Goal: Transaction & Acquisition: Book appointment/travel/reservation

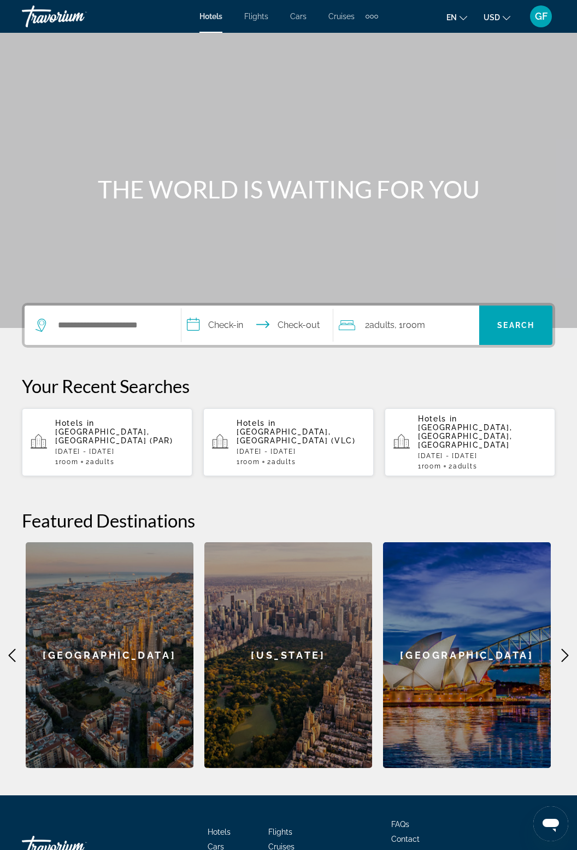
scroll to position [60, 0]
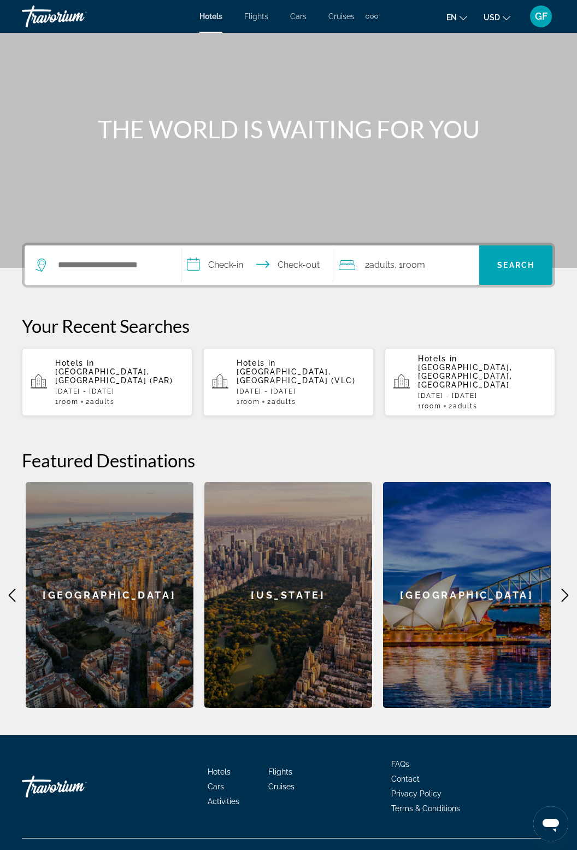
click at [563, 589] on icon "Main content" at bounding box center [565, 595] width 13 height 13
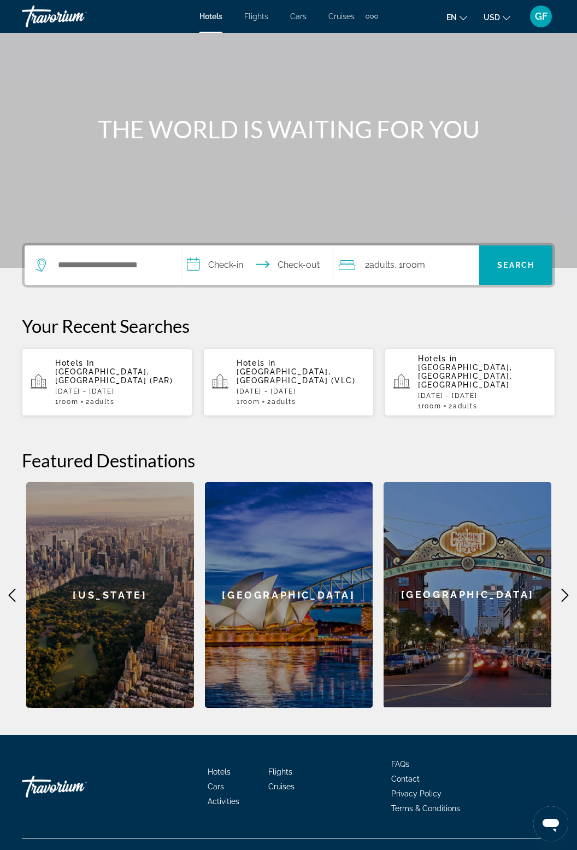
click at [562, 589] on icon "Main content" at bounding box center [565, 595] width 13 height 13
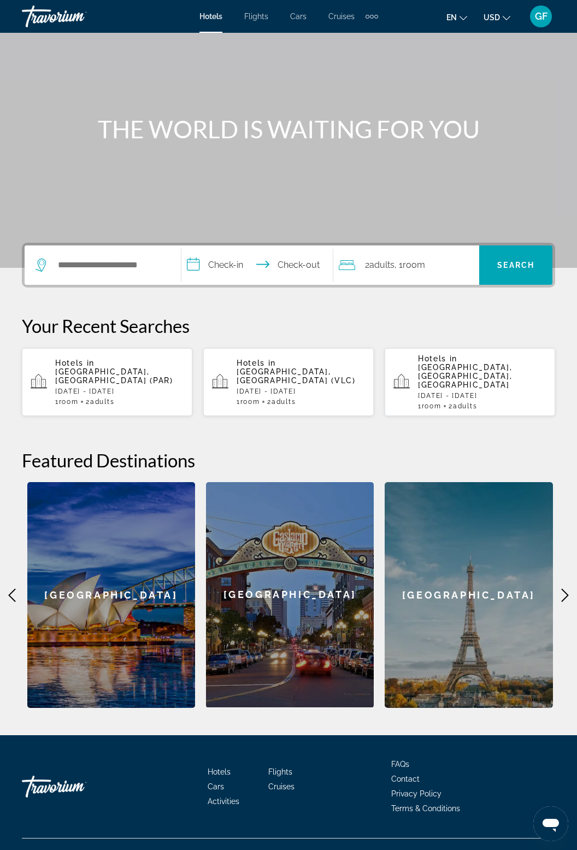
click at [560, 589] on icon "Main content" at bounding box center [565, 595] width 13 height 13
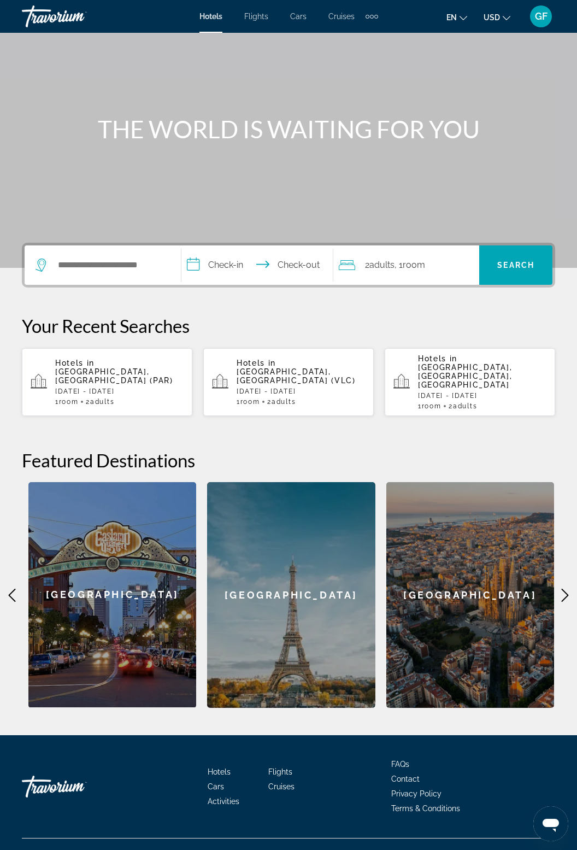
click at [561, 589] on icon "Main content" at bounding box center [565, 595] width 13 height 13
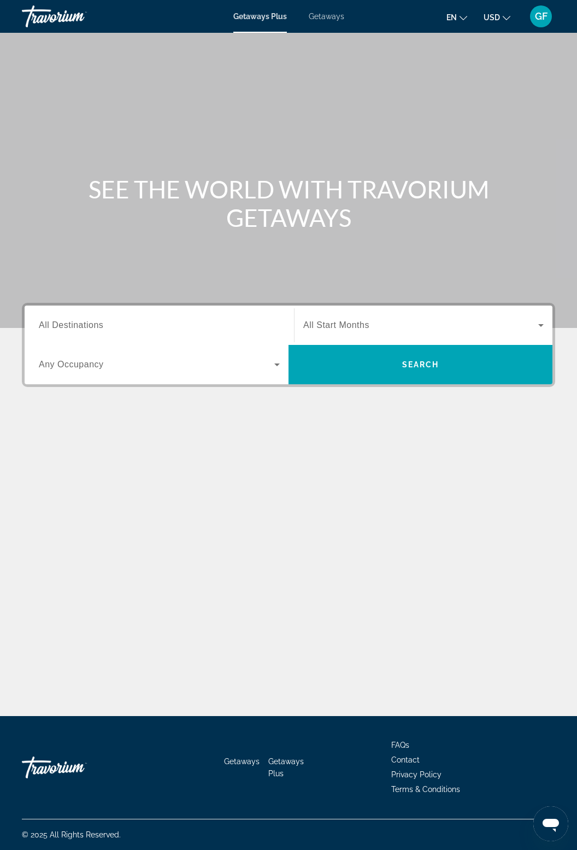
click at [336, 16] on span "Getaways" at bounding box center [327, 16] width 36 height 9
click at [160, 331] on input "Destination All Destinations" at bounding box center [159, 325] width 241 height 13
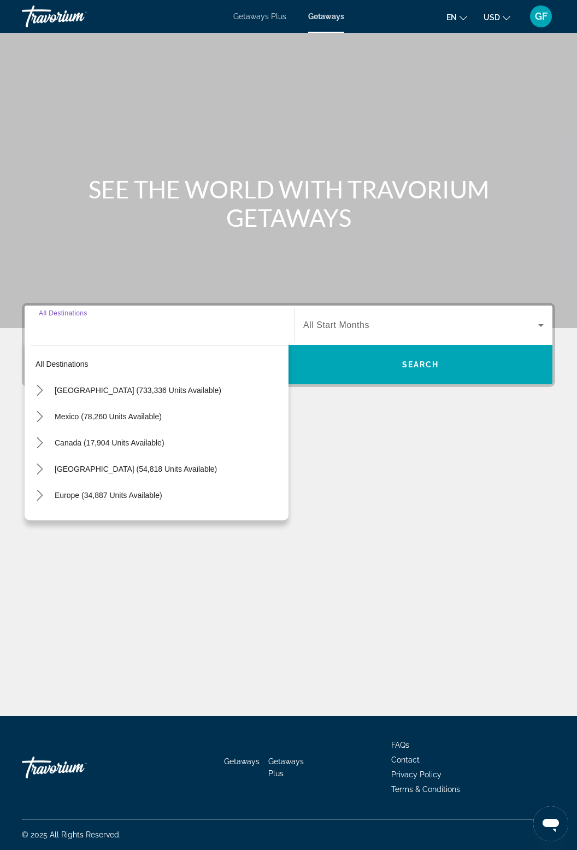
scroll to position [35, 0]
click at [107, 386] on span "[GEOGRAPHIC_DATA] (733,336 units available)" at bounding box center [138, 390] width 167 height 9
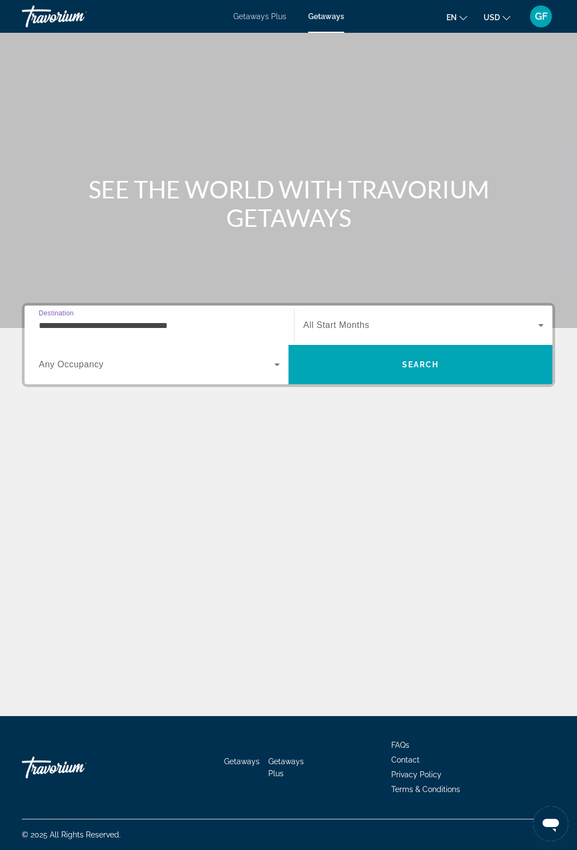
click at [149, 319] on input "**********" at bounding box center [159, 325] width 241 height 13
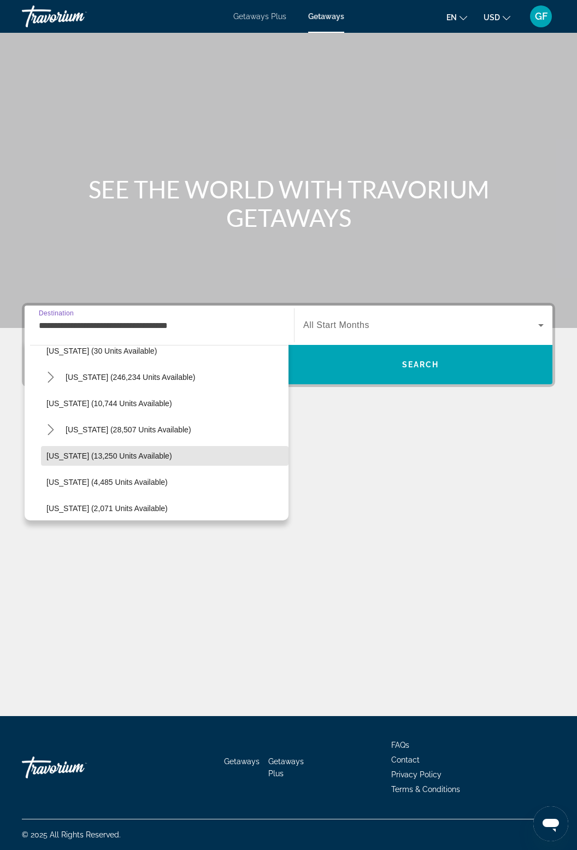
scroll to position [197, 0]
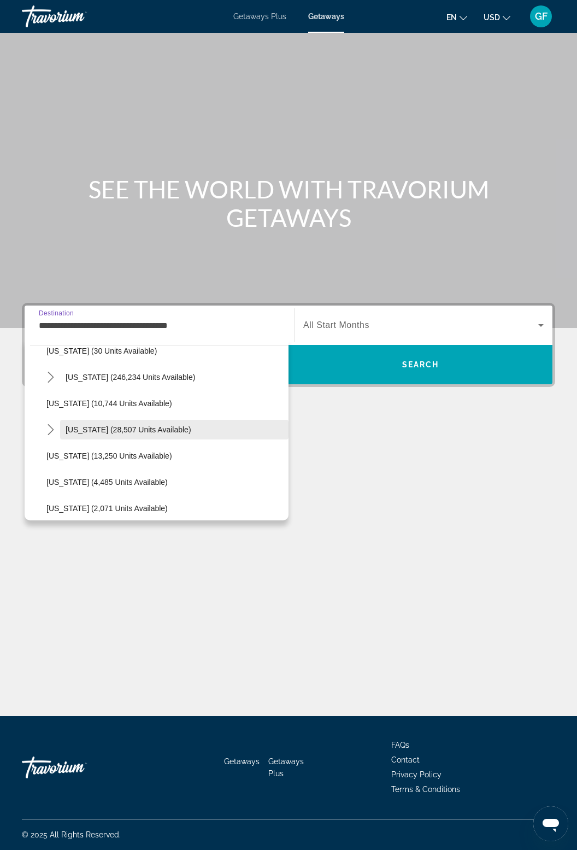
click at [155, 425] on span "[US_STATE] (28,507 units available)" at bounding box center [129, 429] width 126 height 9
type input "**********"
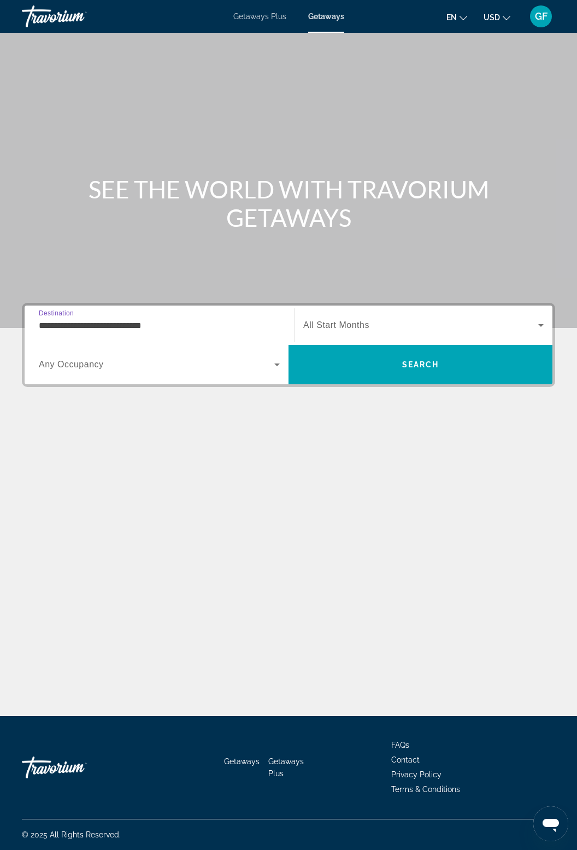
scroll to position [35, 0]
click at [379, 319] on span "Search widget" at bounding box center [420, 325] width 235 height 13
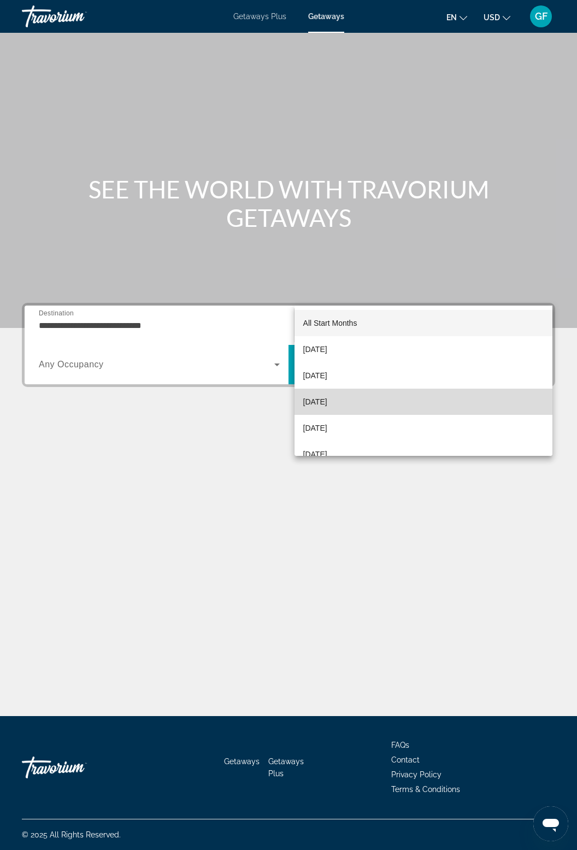
click at [327, 402] on span "[DATE]" at bounding box center [315, 401] width 24 height 13
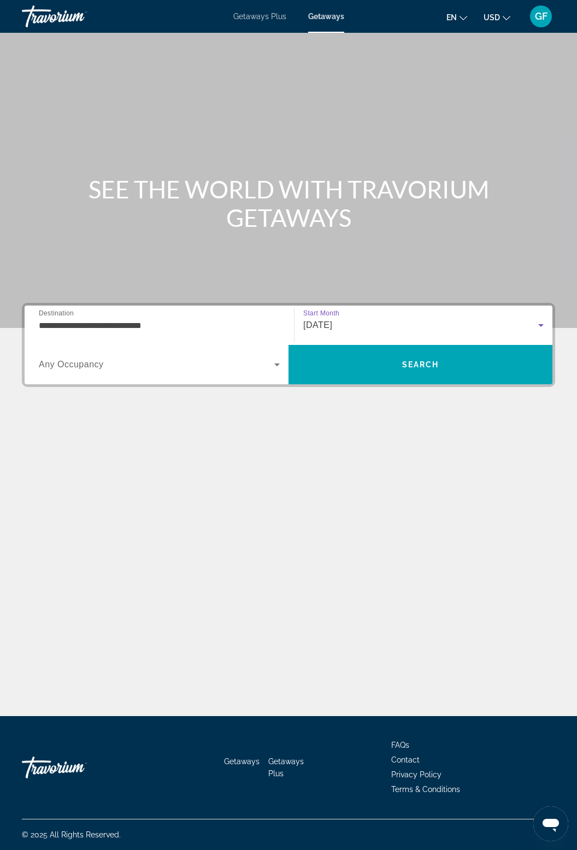
click at [427, 357] on div "**********" at bounding box center [288, 399] width 577 height 193
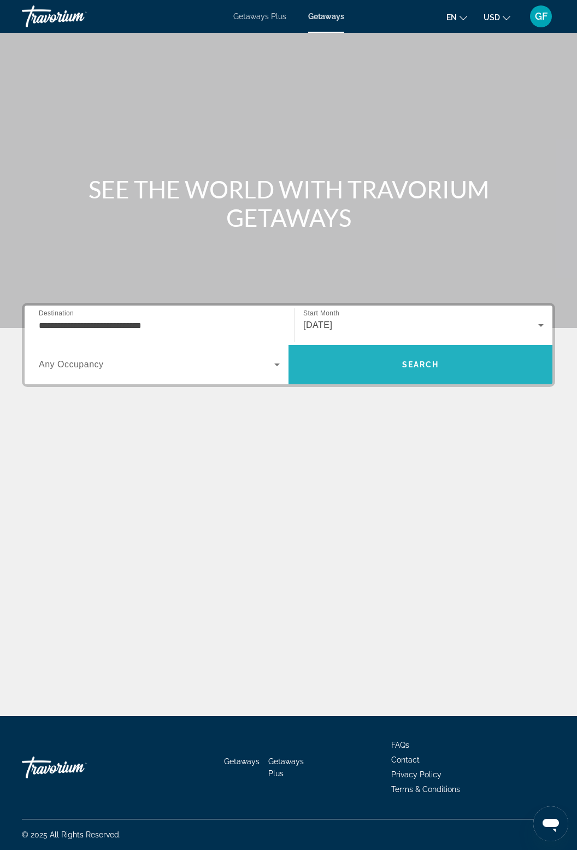
click at [438, 345] on span "Search" at bounding box center [421, 364] width 264 height 39
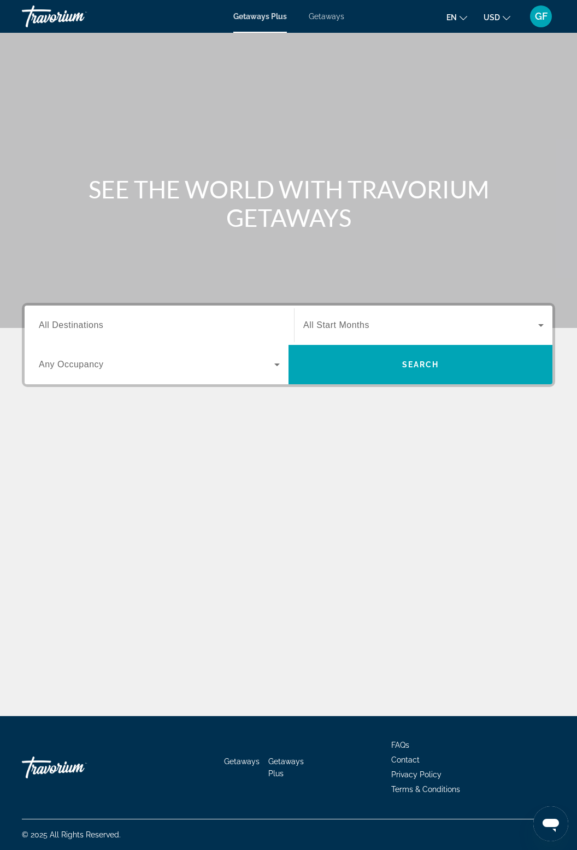
click at [121, 326] on input "Destination All Destinations" at bounding box center [159, 325] width 241 height 13
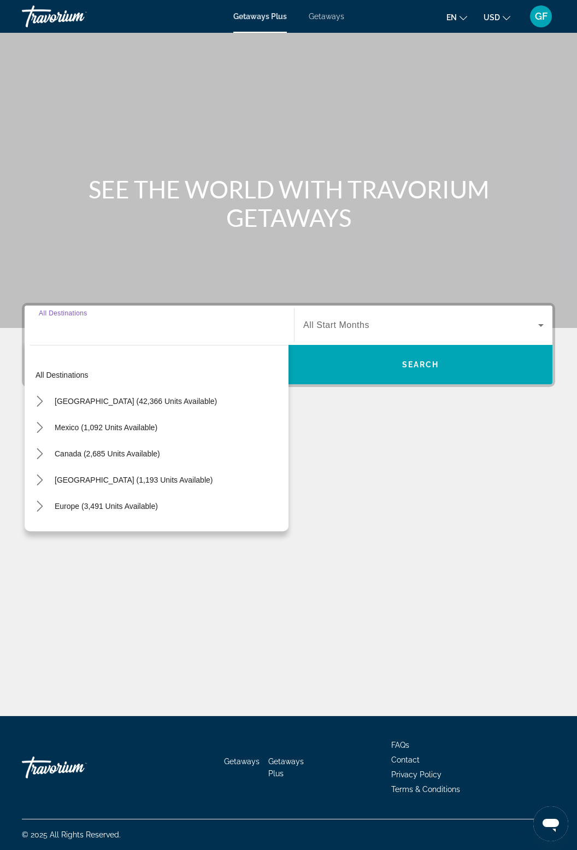
scroll to position [35, 0]
click at [87, 388] on span "Select destination: United States (42,366 units available)" at bounding box center [135, 401] width 173 height 26
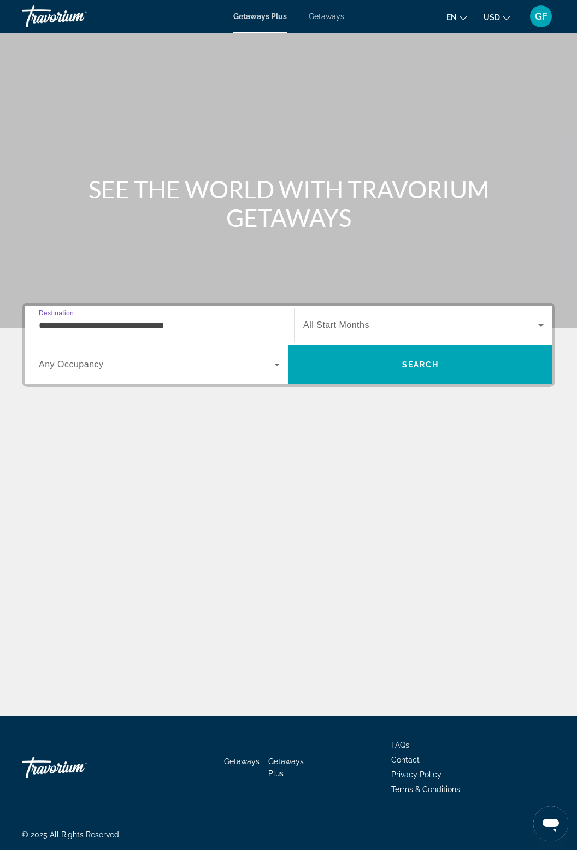
click at [195, 319] on input "**********" at bounding box center [159, 325] width 241 height 13
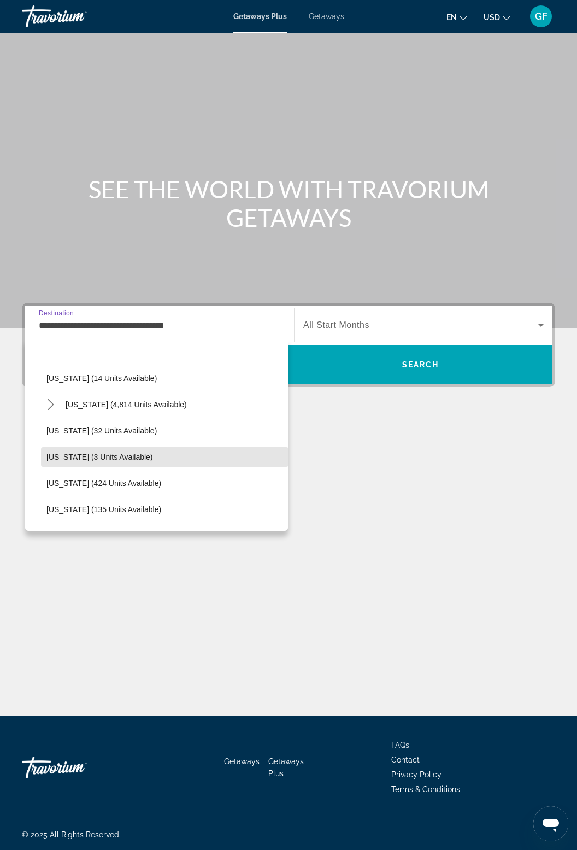
scroll to position [180, 0]
click at [161, 464] on span "Select destination: Hawaii (3 units available)" at bounding box center [165, 457] width 248 height 26
type input "**********"
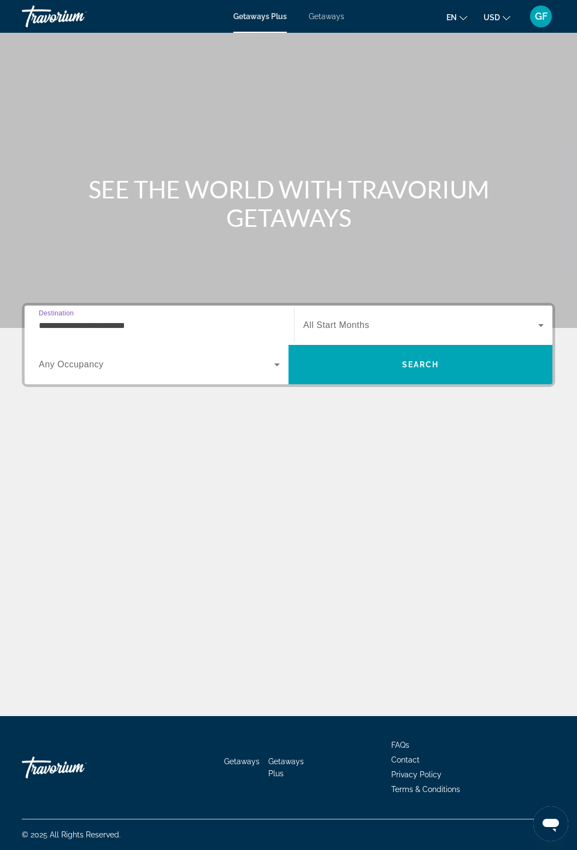
scroll to position [35, 0]
click at [333, 14] on span "Getaways" at bounding box center [327, 16] width 36 height 9
click at [236, 328] on input "Destination All Destinations" at bounding box center [159, 325] width 241 height 13
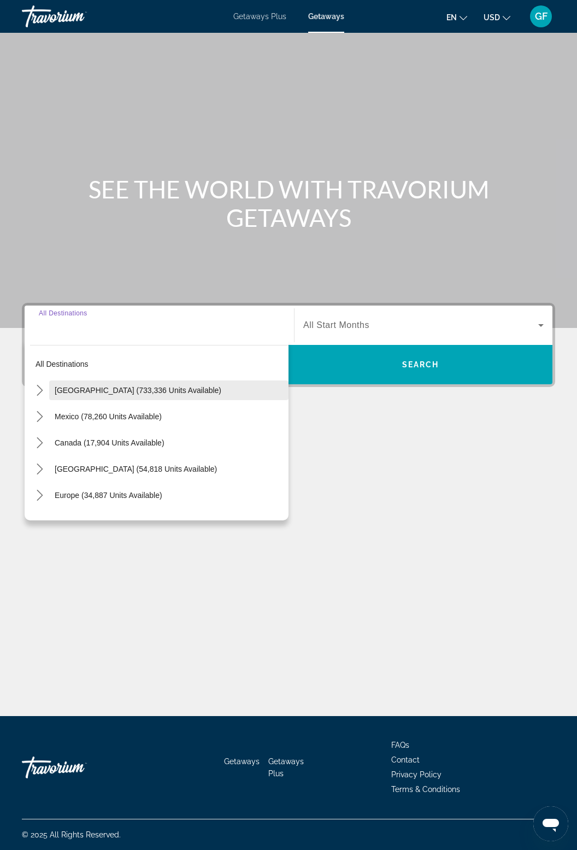
click at [62, 386] on span "[GEOGRAPHIC_DATA] (733,336 units available)" at bounding box center [138, 390] width 167 height 9
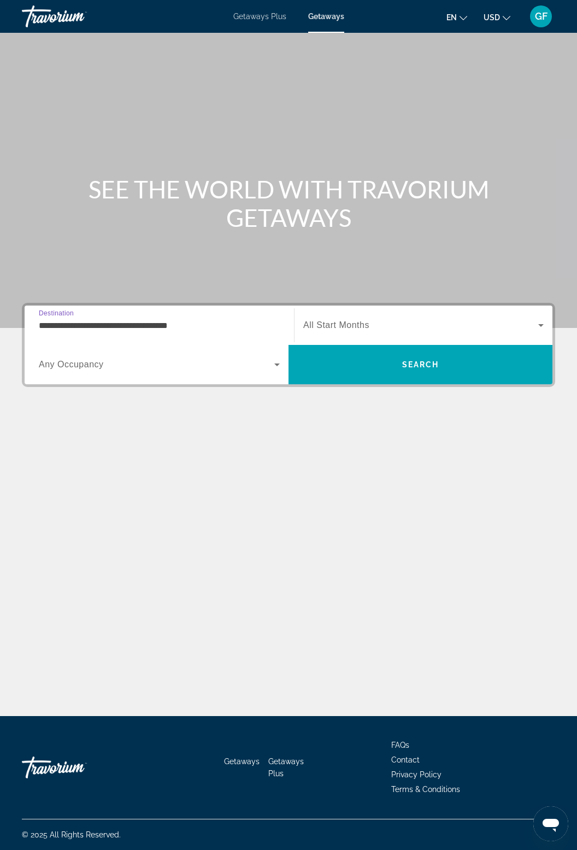
click at [199, 319] on input "**********" at bounding box center [159, 325] width 241 height 13
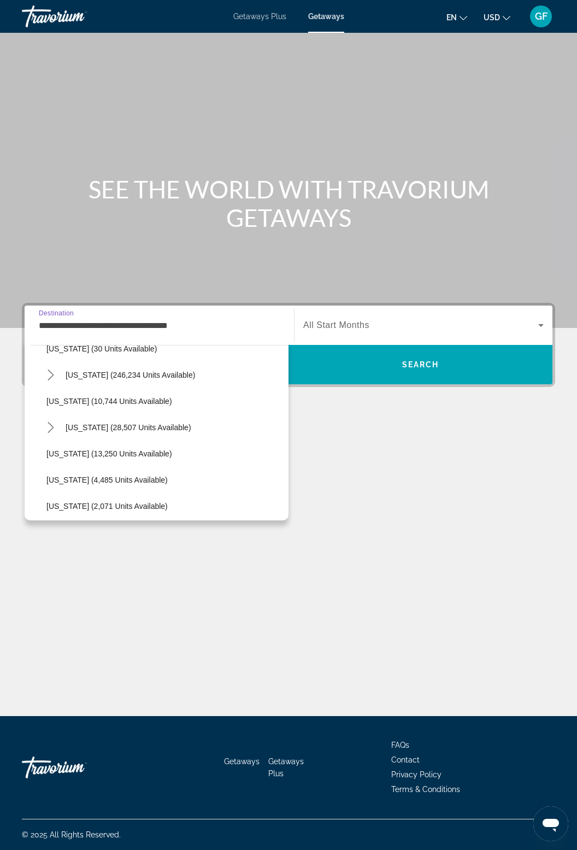
scroll to position [199, 0]
click at [162, 427] on span "[US_STATE] (28,507 units available)" at bounding box center [129, 426] width 126 height 9
type input "**********"
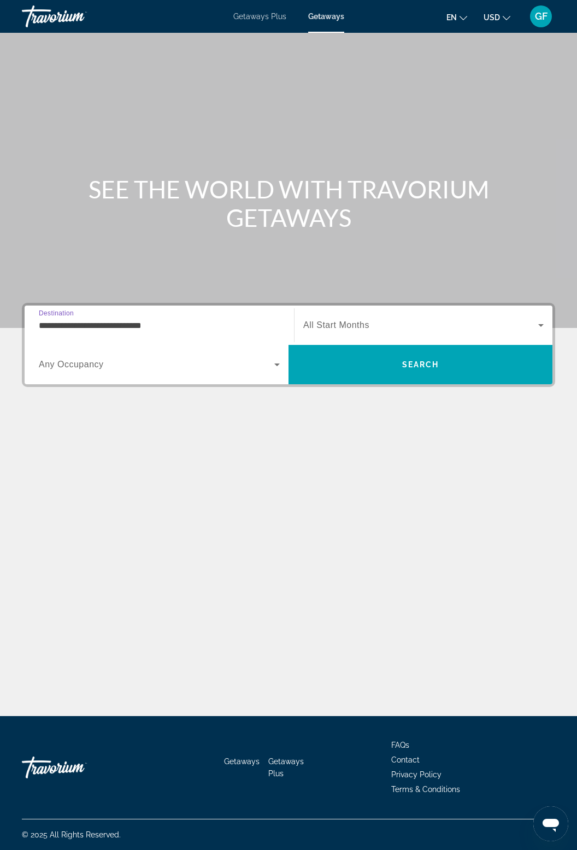
scroll to position [35, 0]
click at [538, 319] on icon "Search widget" at bounding box center [540, 325] width 13 height 13
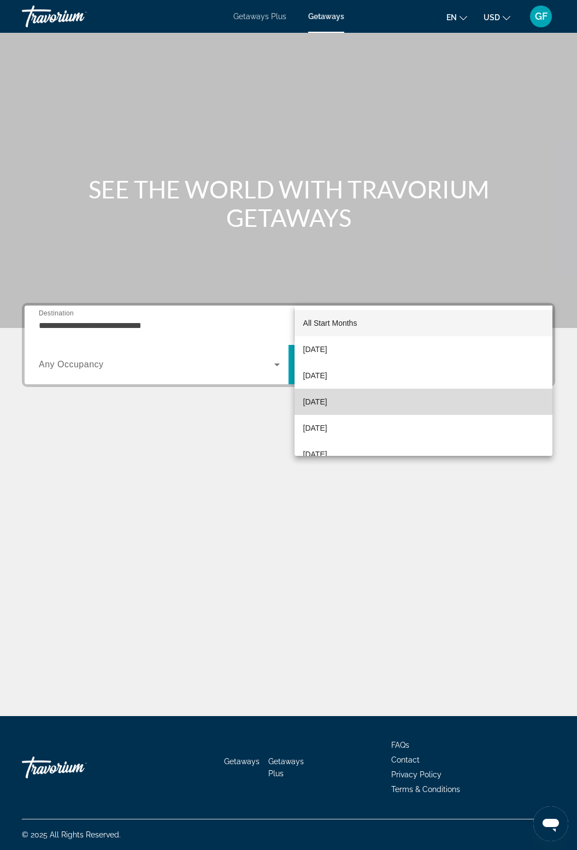
click at [327, 402] on span "[DATE]" at bounding box center [315, 401] width 24 height 13
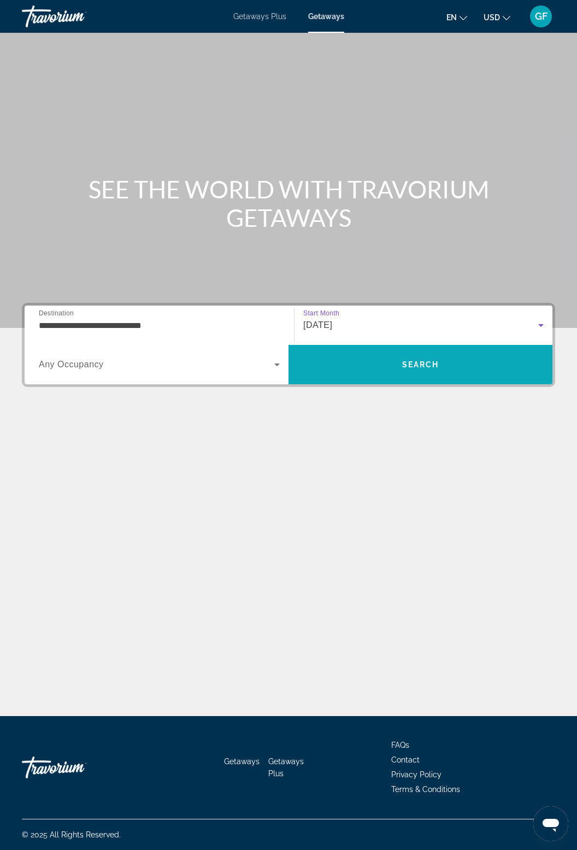
click at [412, 351] on span "Search" at bounding box center [421, 364] width 264 height 26
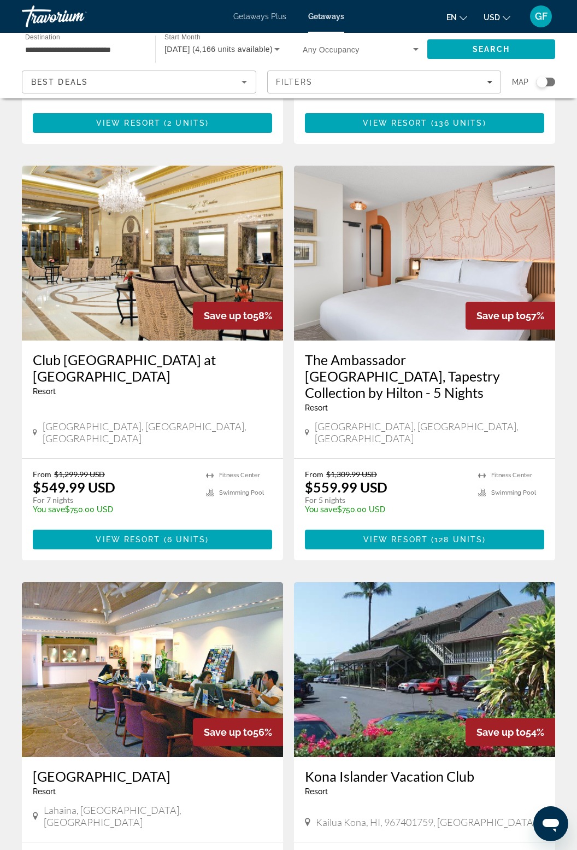
scroll to position [1221, 0]
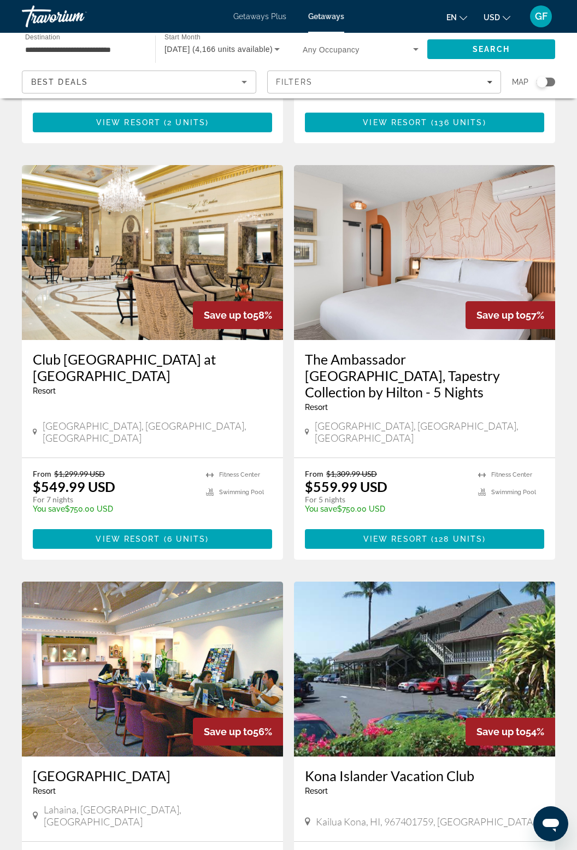
click at [163, 220] on img "Main content" at bounding box center [152, 252] width 261 height 175
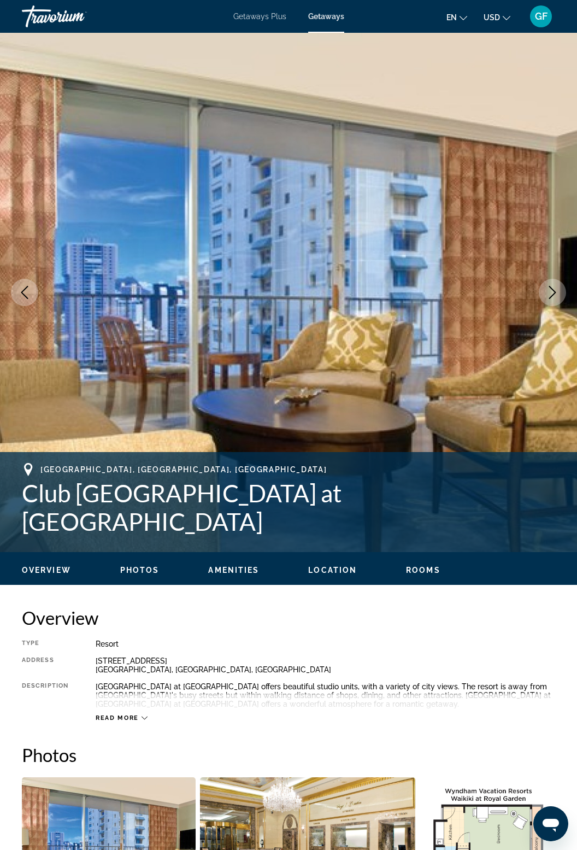
click at [557, 296] on icon "Next image" at bounding box center [552, 292] width 13 height 13
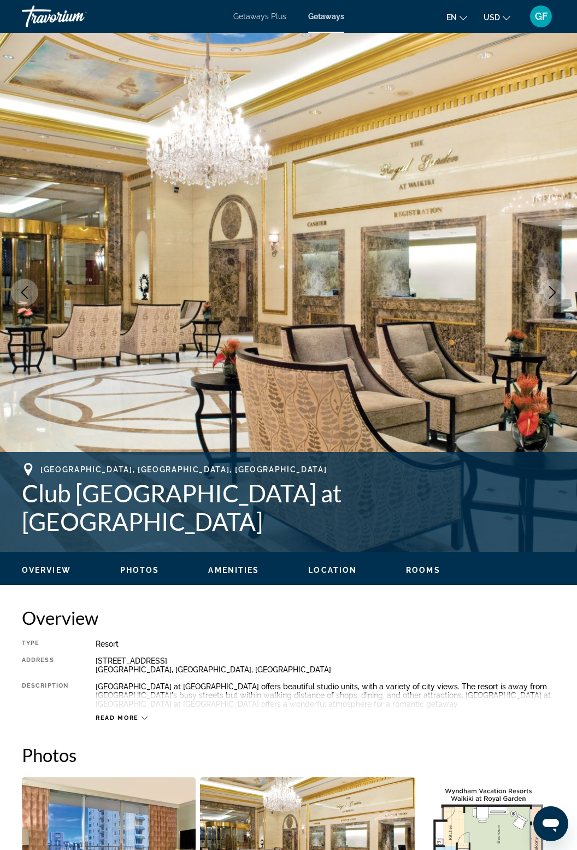
click at [559, 290] on icon "Next image" at bounding box center [552, 292] width 13 height 13
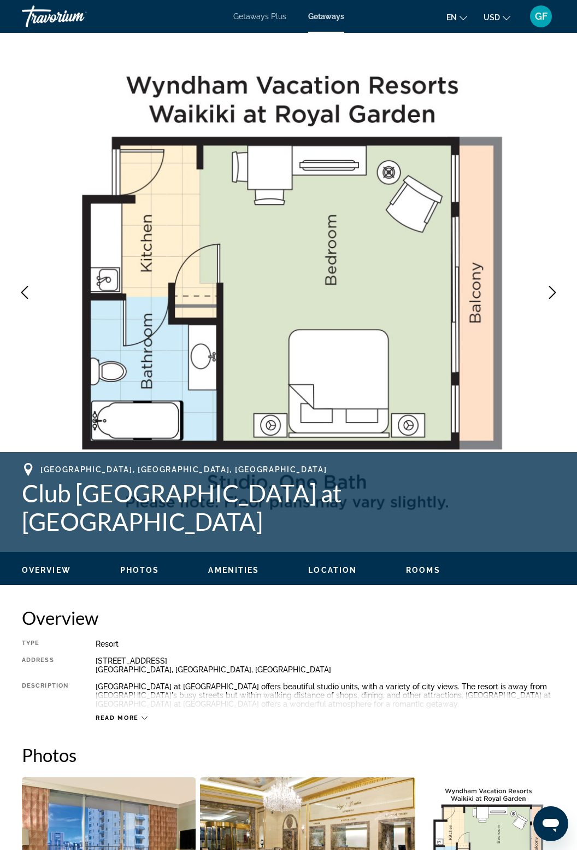
click at [555, 295] on icon "Next image" at bounding box center [552, 292] width 13 height 13
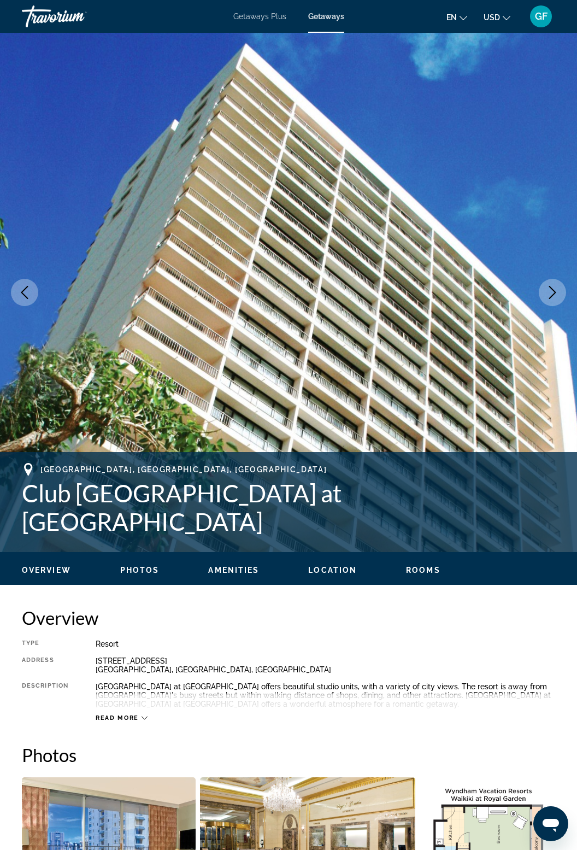
click at [558, 292] on icon "Next image" at bounding box center [552, 292] width 13 height 13
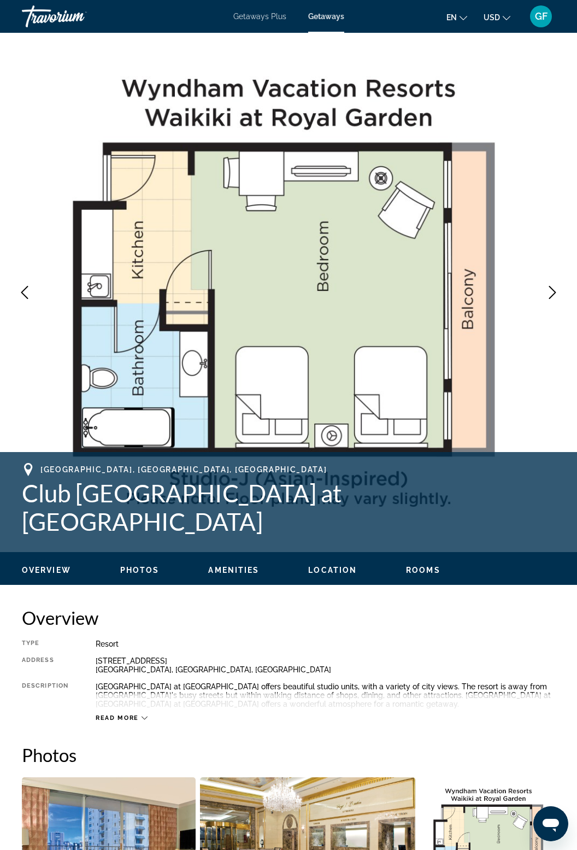
click at [554, 304] on button "Next image" at bounding box center [552, 292] width 27 height 27
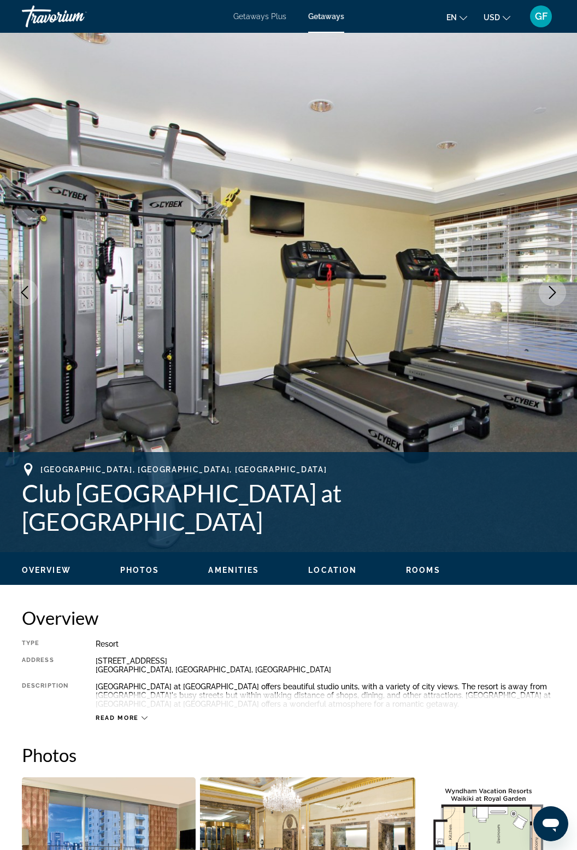
click at [556, 301] on button "Next image" at bounding box center [552, 292] width 27 height 27
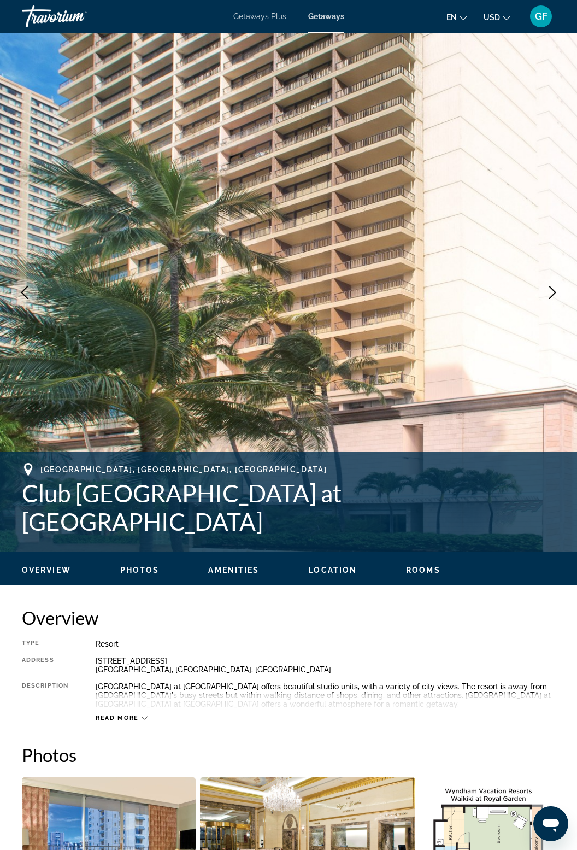
click at [554, 301] on button "Next image" at bounding box center [552, 292] width 27 height 27
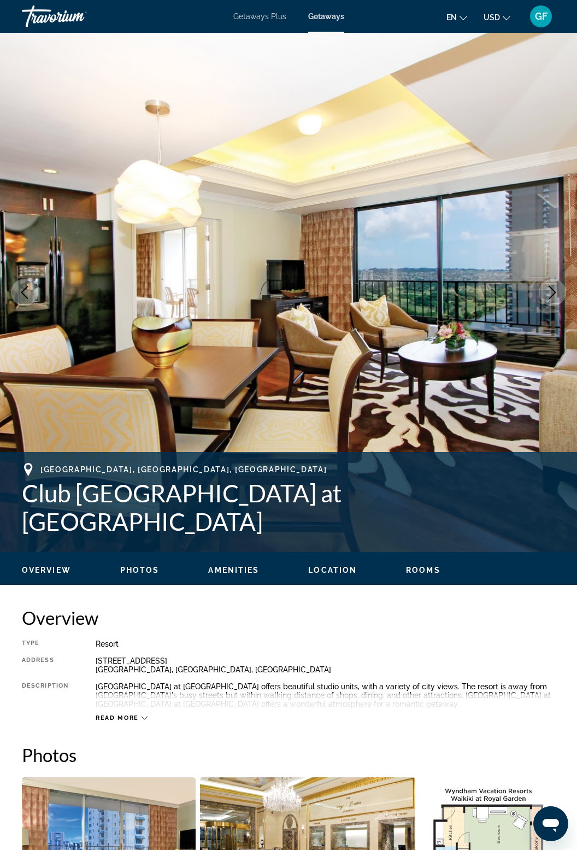
click at [557, 298] on icon "Next image" at bounding box center [552, 292] width 13 height 13
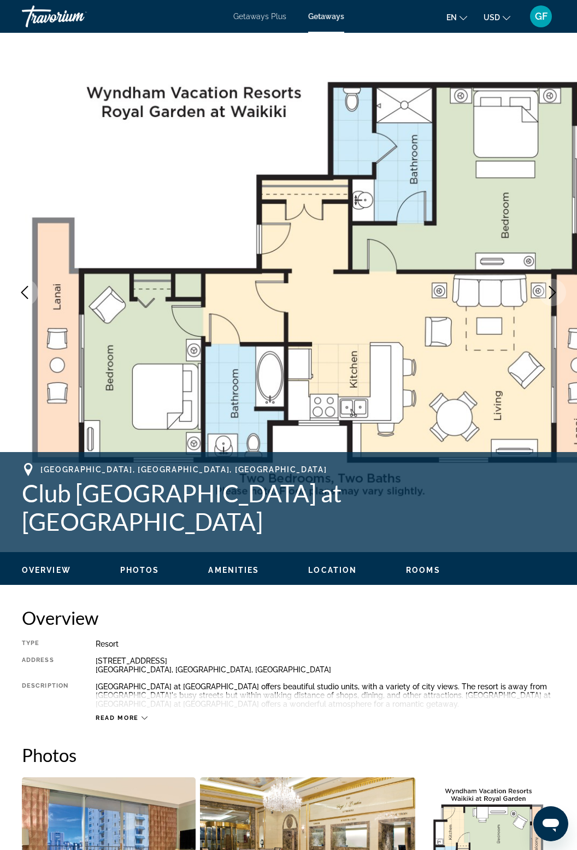
click at [554, 301] on button "Next image" at bounding box center [552, 292] width 27 height 27
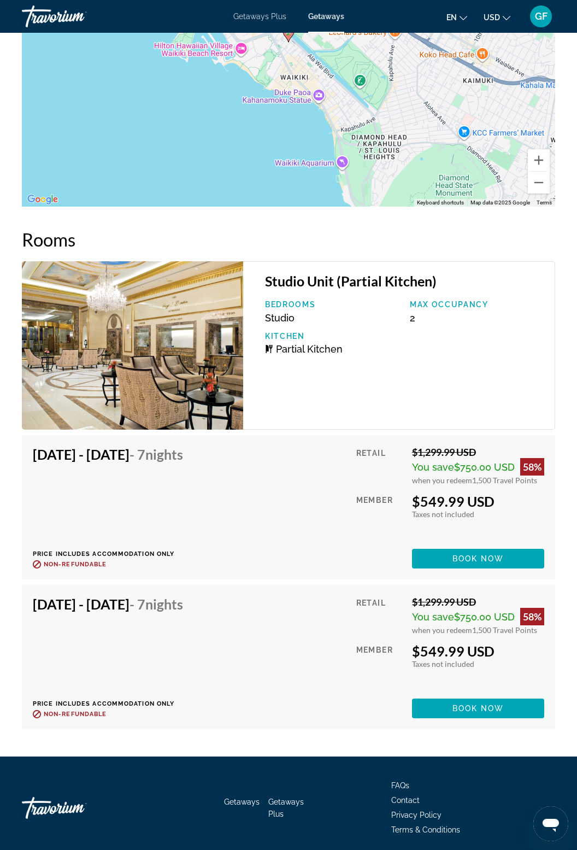
scroll to position [2119, 0]
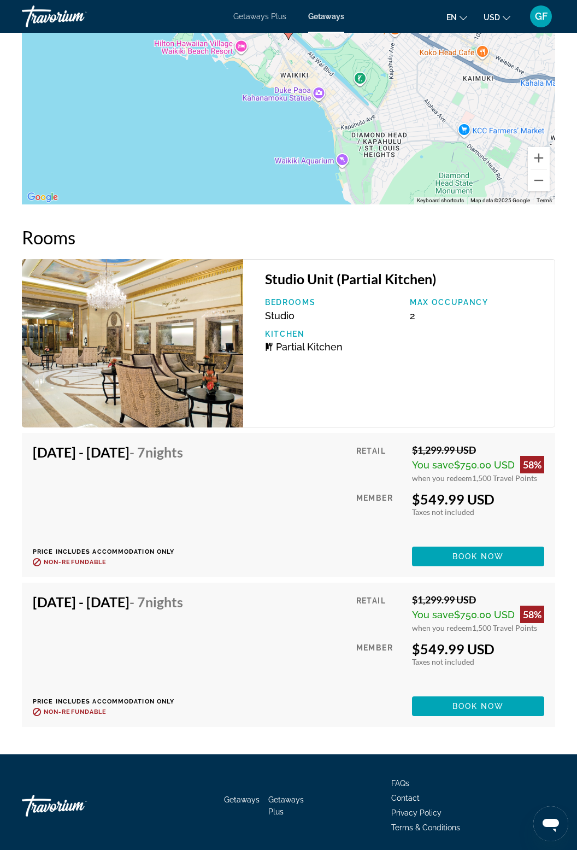
click at [309, 669] on div "[DATE] - [DATE] - 7 Nights Price includes accommodation only Refundable until :…" at bounding box center [289, 655] width 512 height 122
click at [481, 702] on span "Book now" at bounding box center [479, 706] width 52 height 9
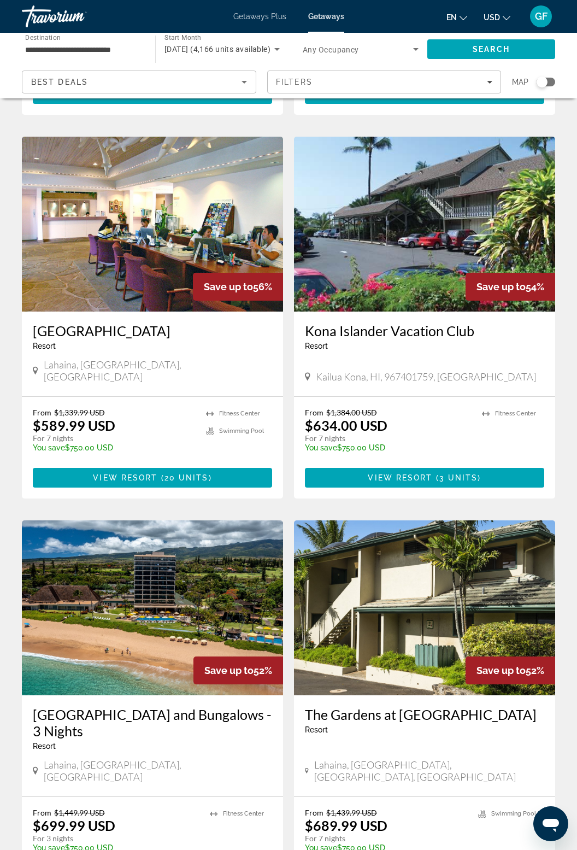
scroll to position [1666, 0]
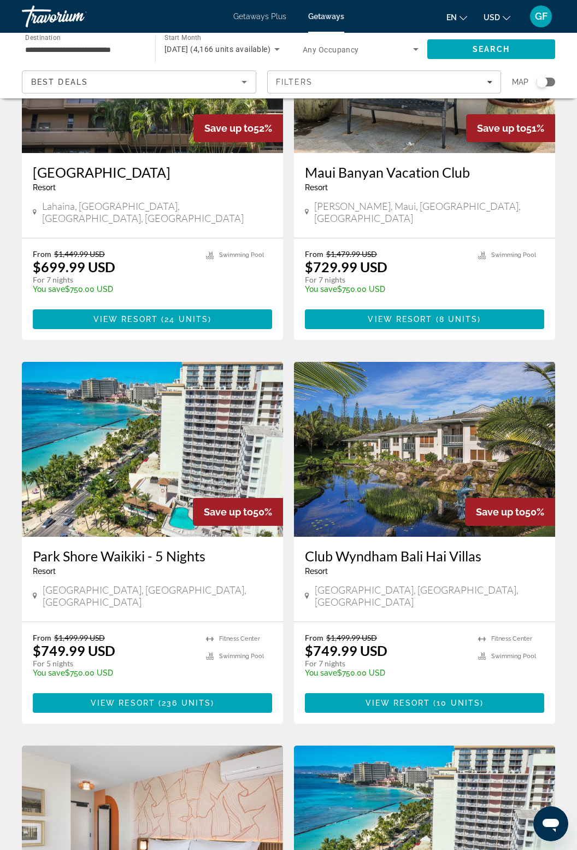
scroll to position [559, 0]
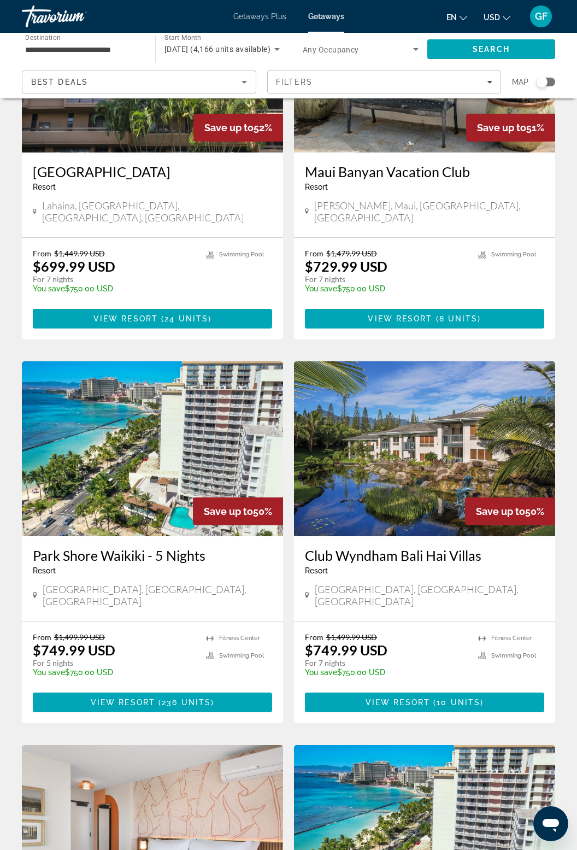
click at [178, 413] on img "Main content" at bounding box center [152, 448] width 261 height 175
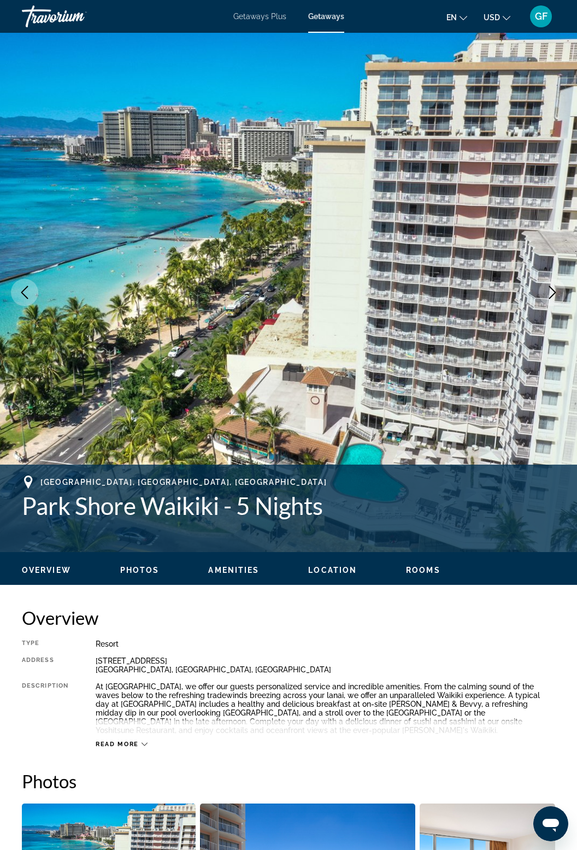
click at [556, 287] on icon "Next image" at bounding box center [552, 292] width 13 height 13
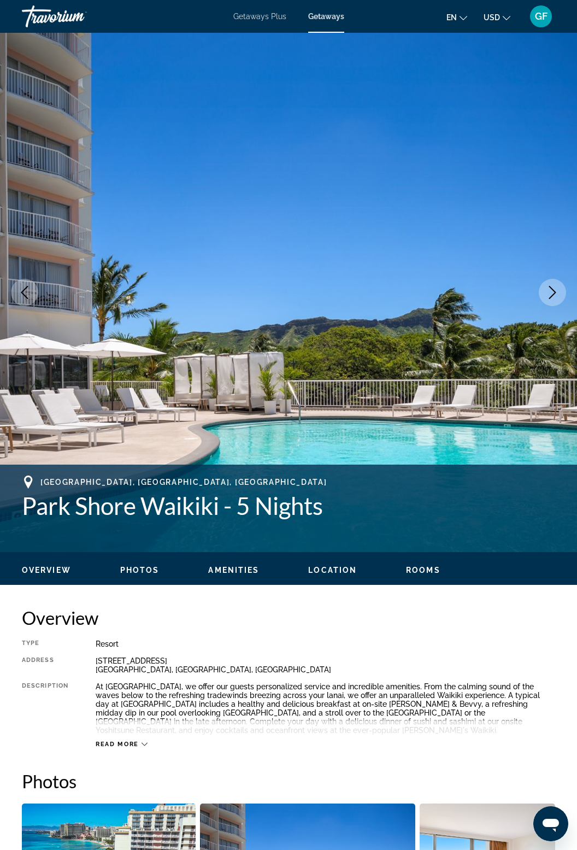
click at [557, 297] on icon "Next image" at bounding box center [552, 292] width 13 height 13
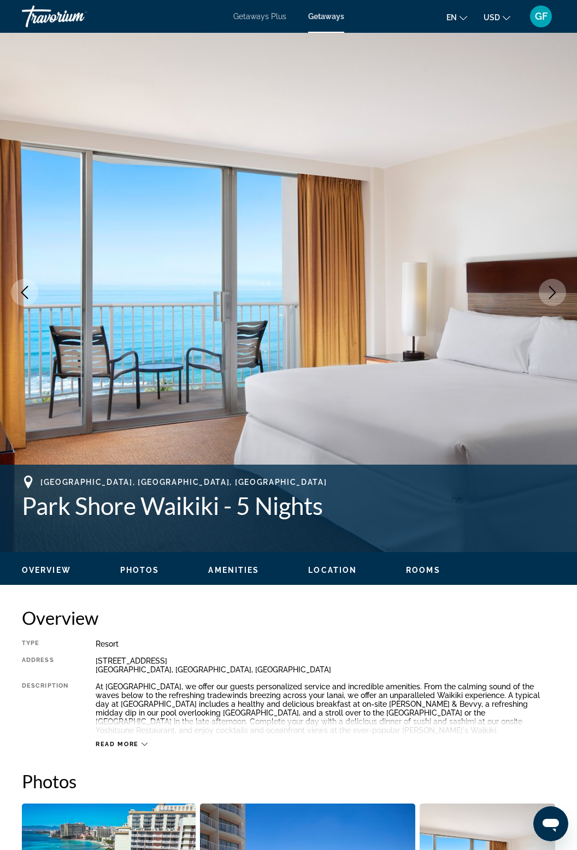
click at [555, 301] on button "Next image" at bounding box center [552, 292] width 27 height 27
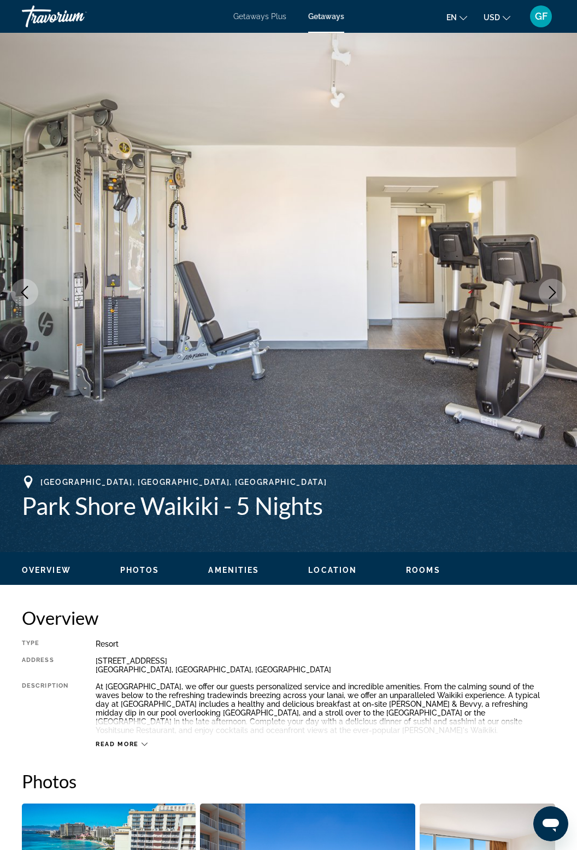
click at [556, 284] on button "Next image" at bounding box center [552, 292] width 27 height 27
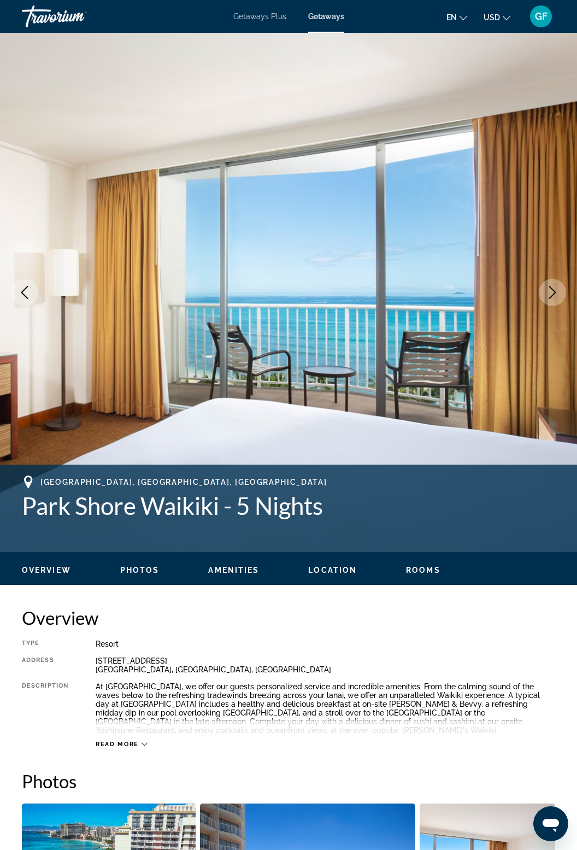
click at [555, 300] on button "Next image" at bounding box center [552, 292] width 27 height 27
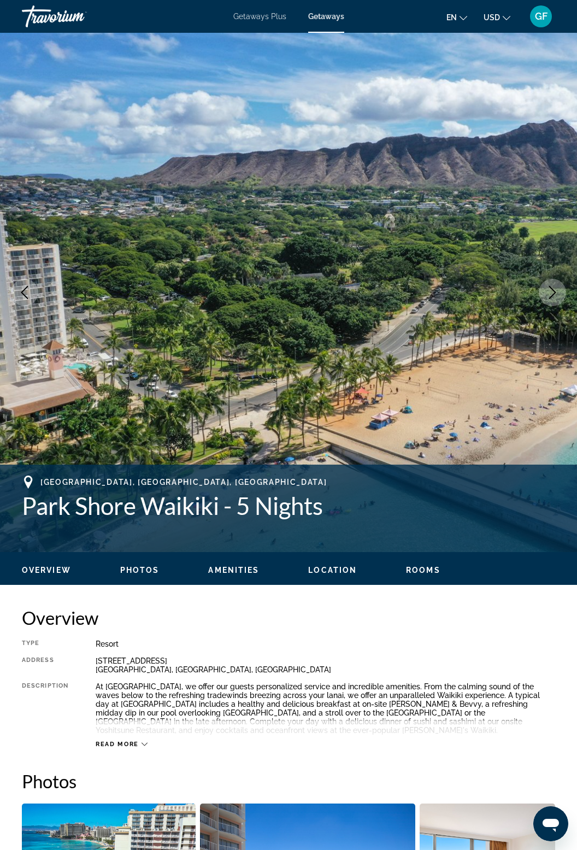
click at [561, 301] on button "Next image" at bounding box center [552, 292] width 27 height 27
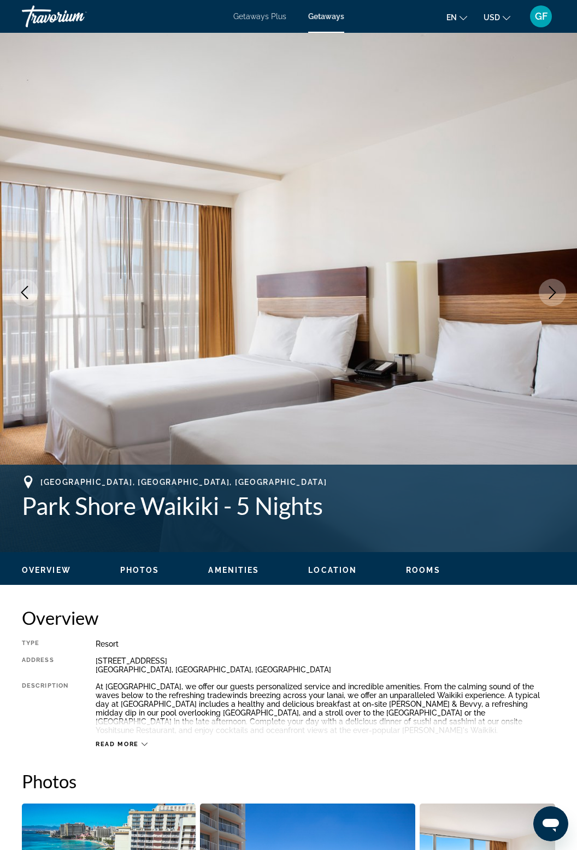
click at [560, 304] on button "Next image" at bounding box center [552, 292] width 27 height 27
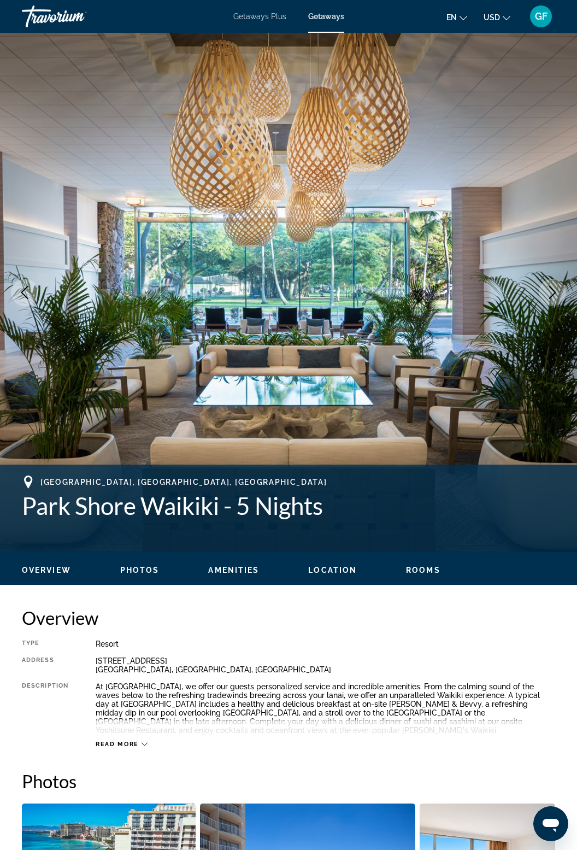
click at [559, 306] on img "Main content" at bounding box center [288, 292] width 577 height 519
click at [562, 304] on img "Main content" at bounding box center [288, 292] width 577 height 519
click at [559, 294] on button "Next image" at bounding box center [552, 292] width 27 height 27
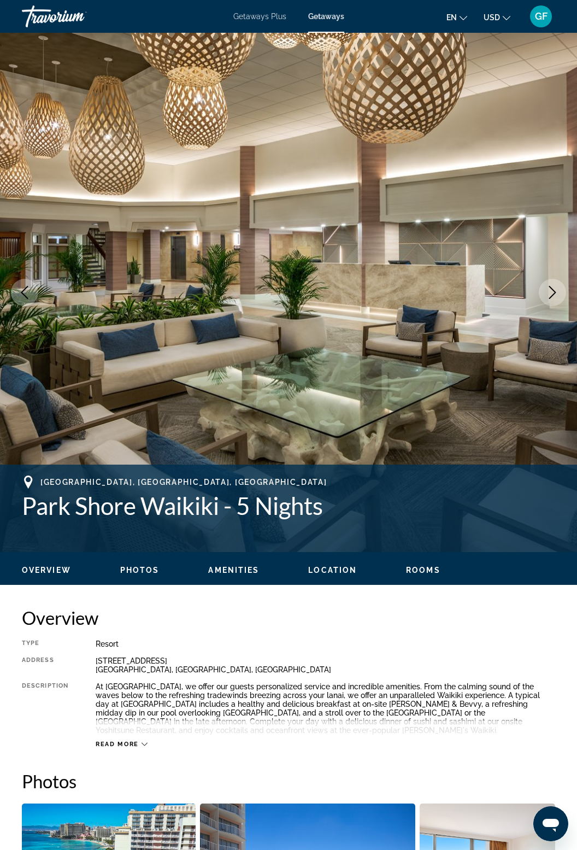
click at [559, 293] on icon "Next image" at bounding box center [552, 292] width 13 height 13
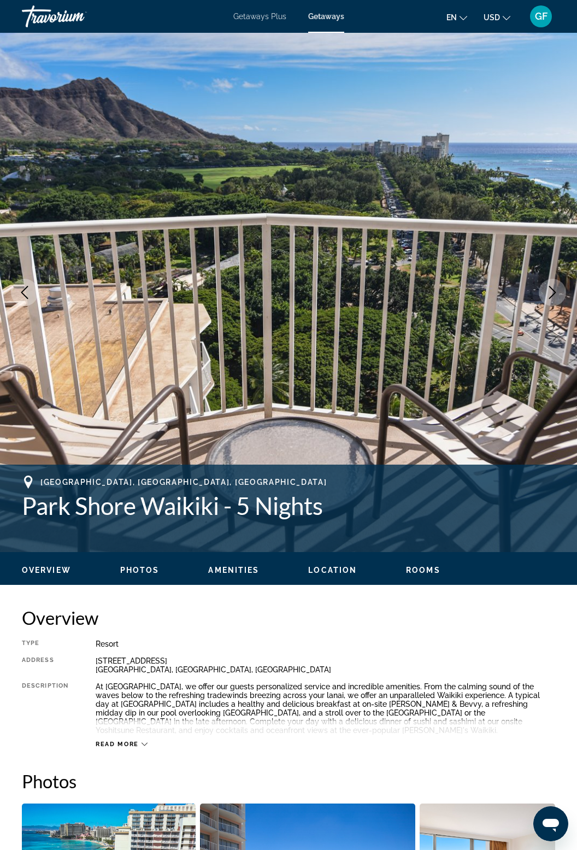
click at [560, 293] on button "Next image" at bounding box center [552, 292] width 27 height 27
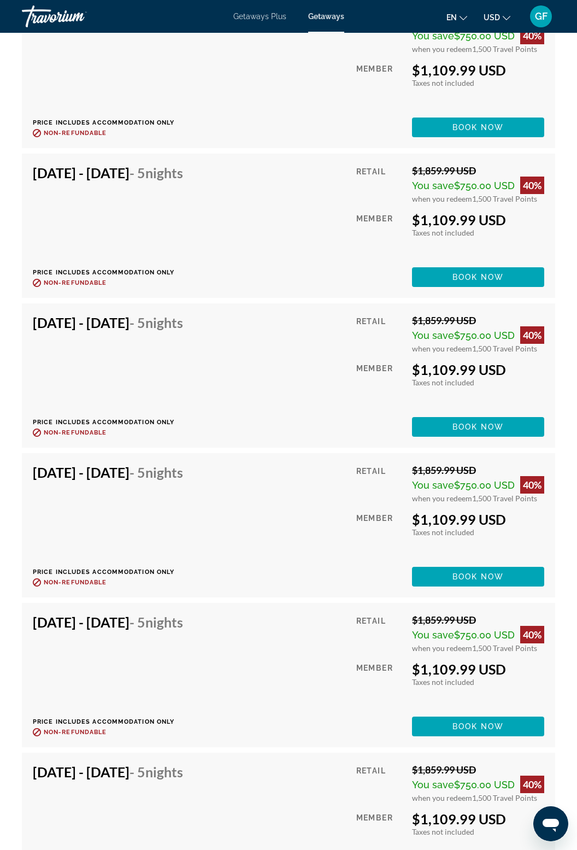
scroll to position [2652, 0]
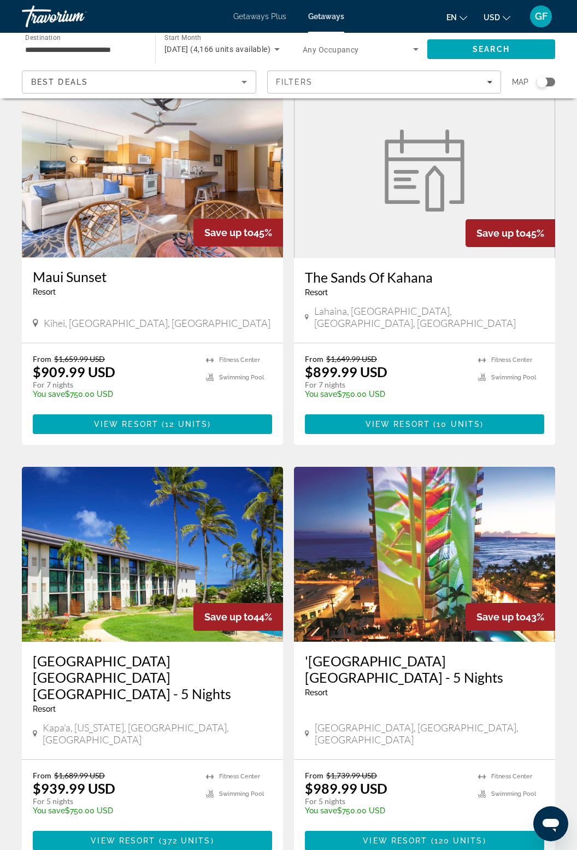
scroll to position [1642, 0]
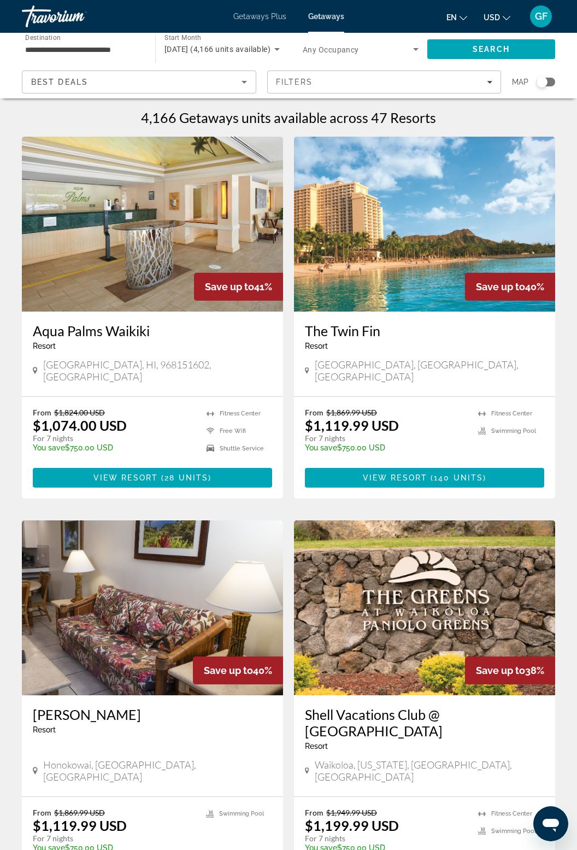
click at [416, 240] on img "Main content" at bounding box center [424, 224] width 261 height 175
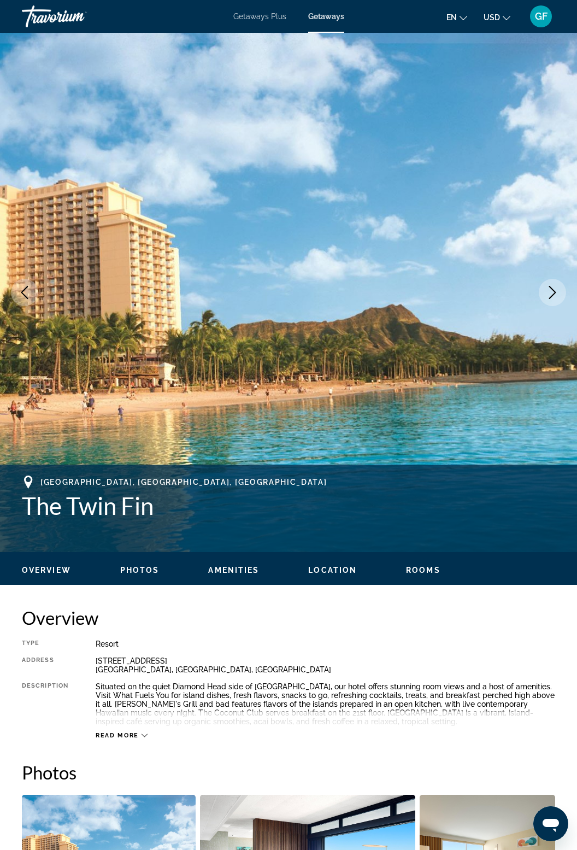
click at [548, 293] on icon "Next image" at bounding box center [552, 292] width 13 height 13
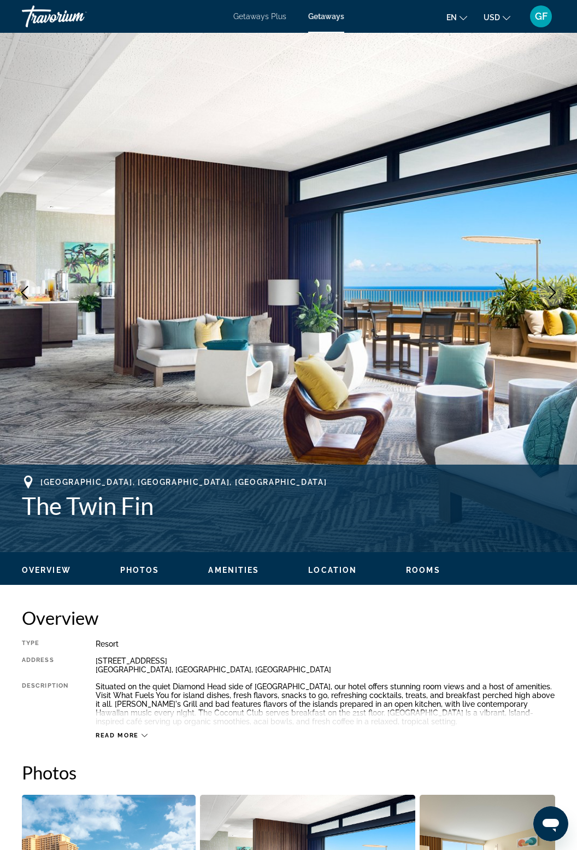
click at [556, 301] on button "Next image" at bounding box center [552, 292] width 27 height 27
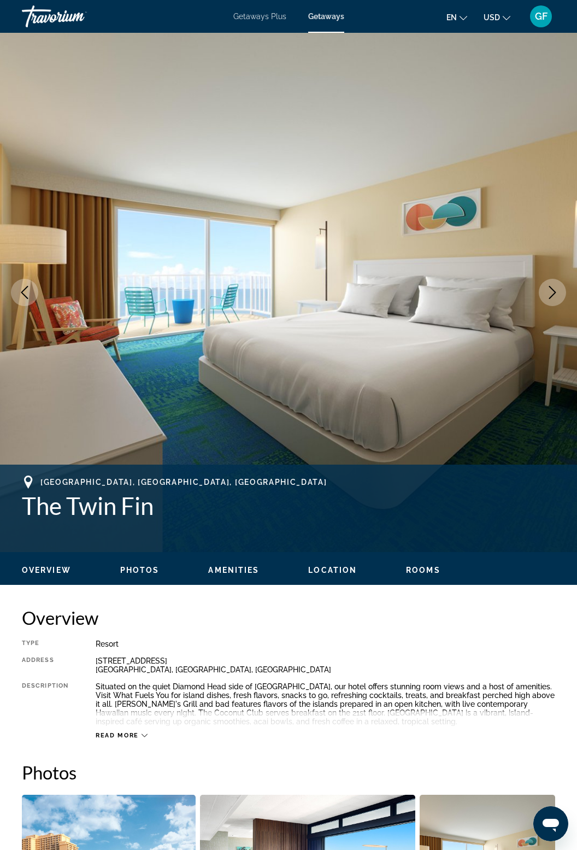
click at [558, 281] on button "Next image" at bounding box center [552, 292] width 27 height 27
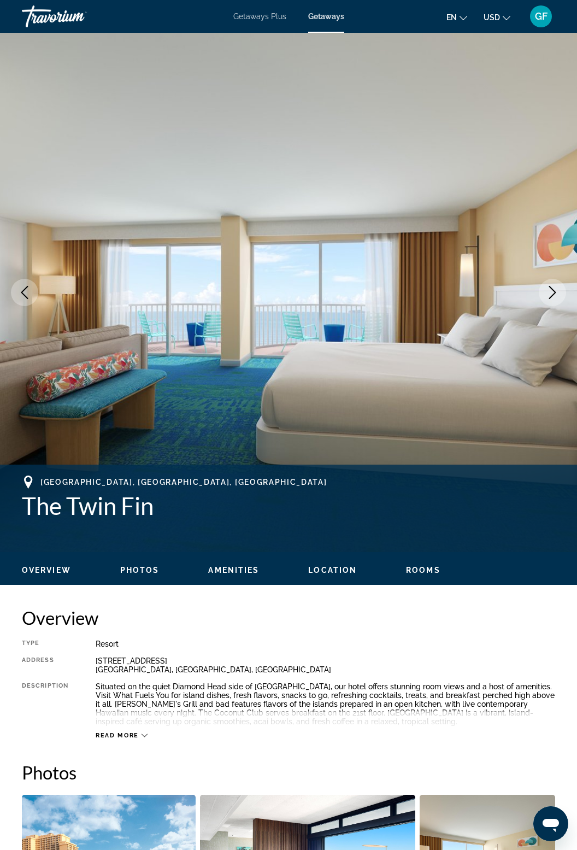
click at [557, 296] on icon "Next image" at bounding box center [552, 292] width 13 height 13
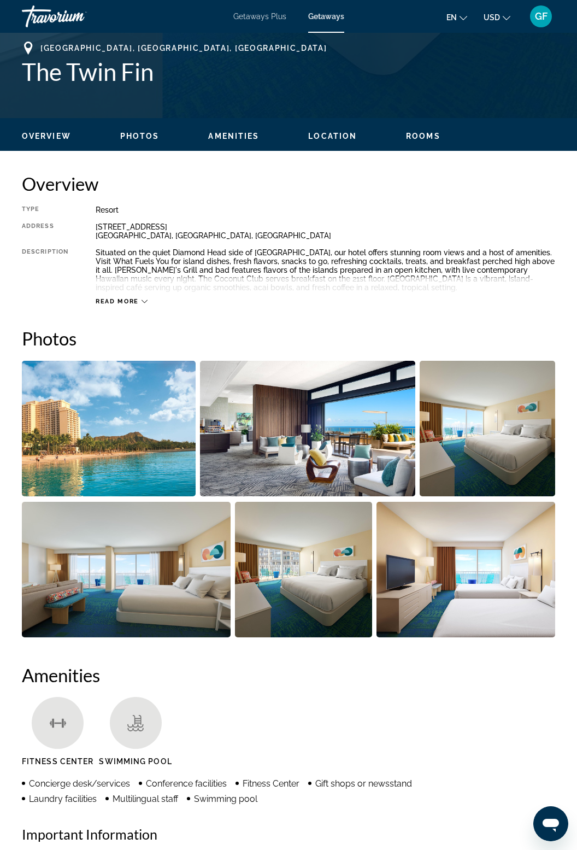
scroll to position [472, 0]
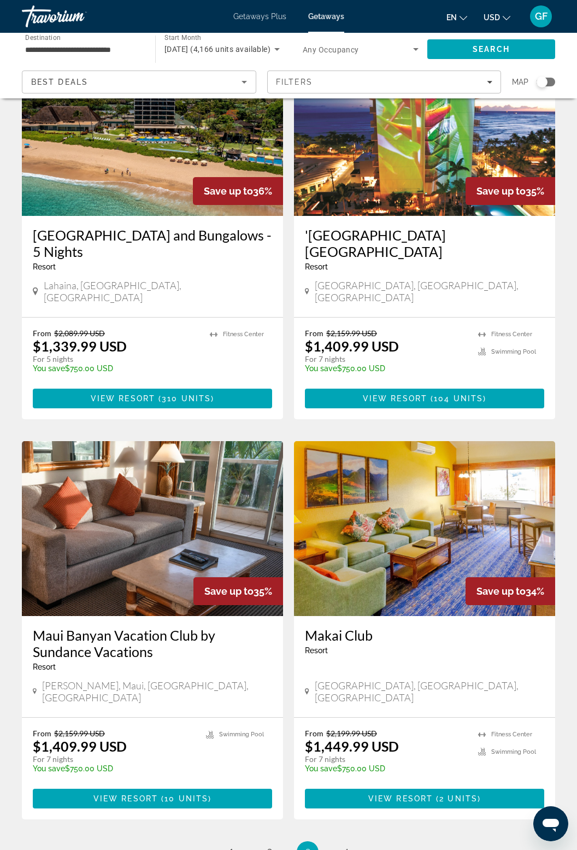
scroll to position [1680, 0]
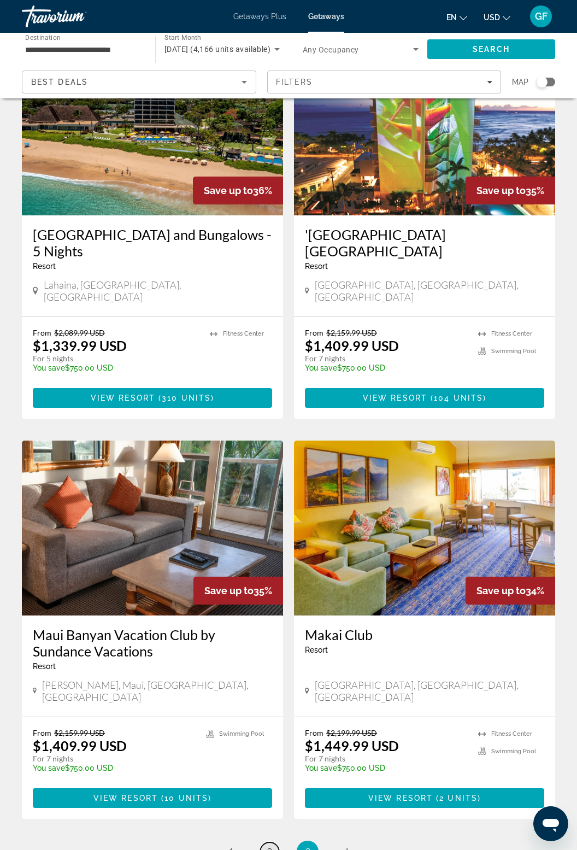
click at [274, 842] on link "page 2" at bounding box center [269, 851] width 19 height 19
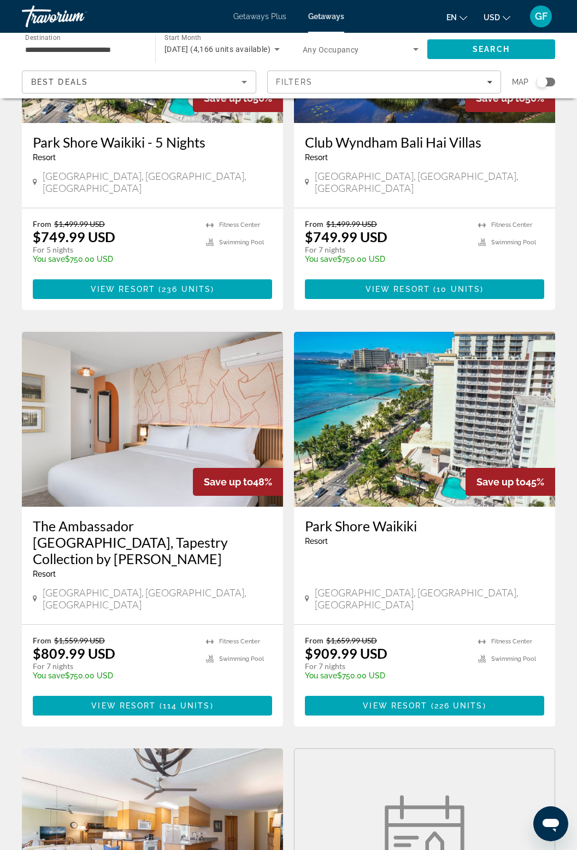
scroll to position [973, 0]
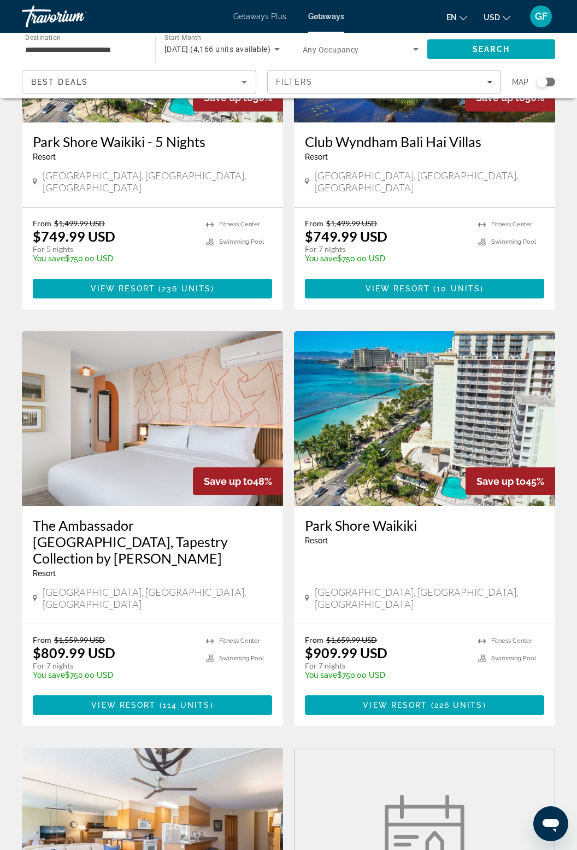
click at [438, 387] on img "Main content" at bounding box center [424, 418] width 261 height 175
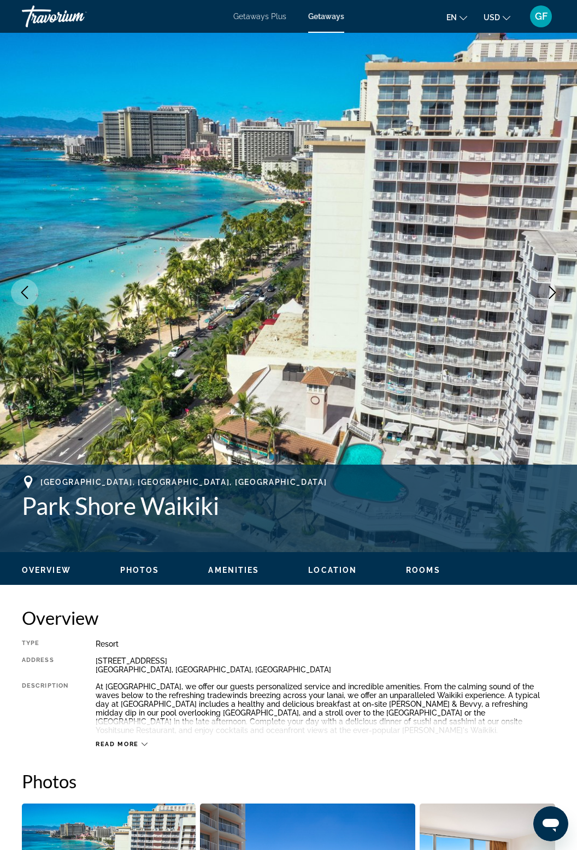
click at [556, 300] on button "Next image" at bounding box center [552, 292] width 27 height 27
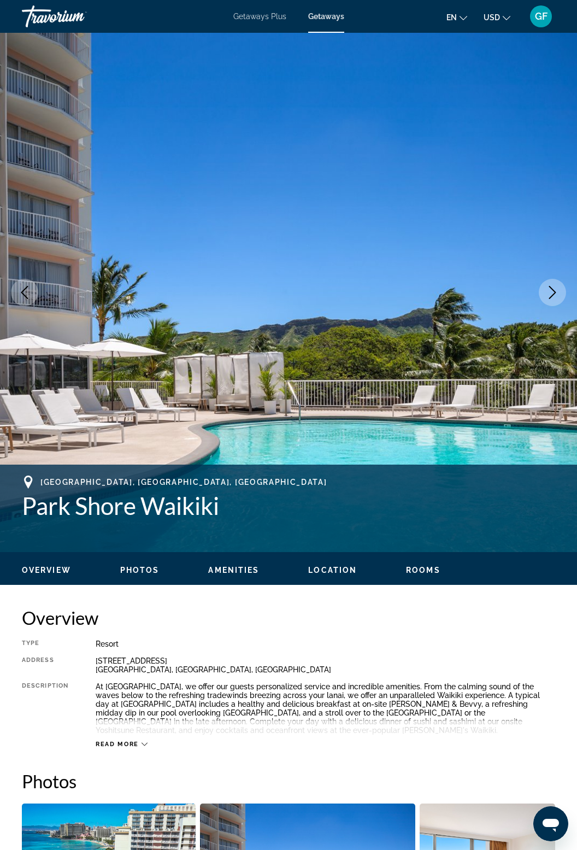
click at [554, 296] on icon "Next image" at bounding box center [552, 292] width 13 height 13
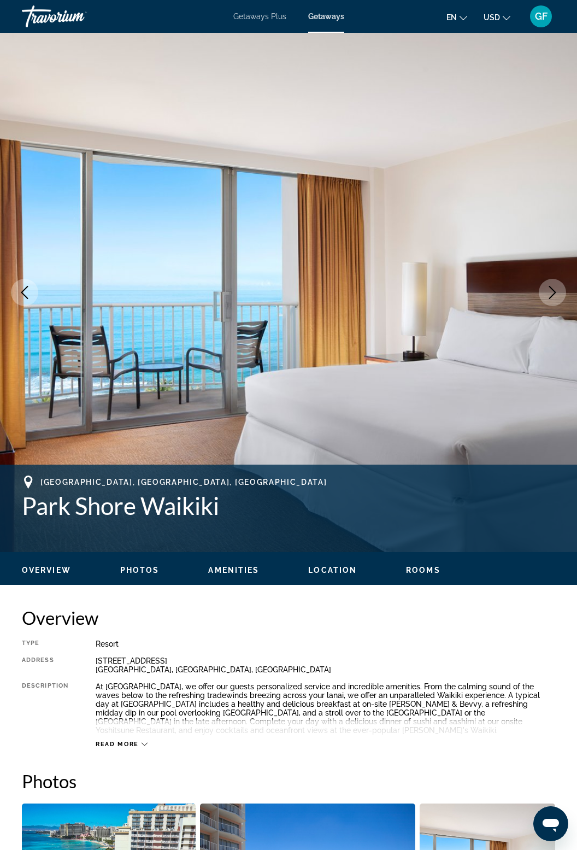
click at [547, 296] on icon "Next image" at bounding box center [552, 292] width 13 height 13
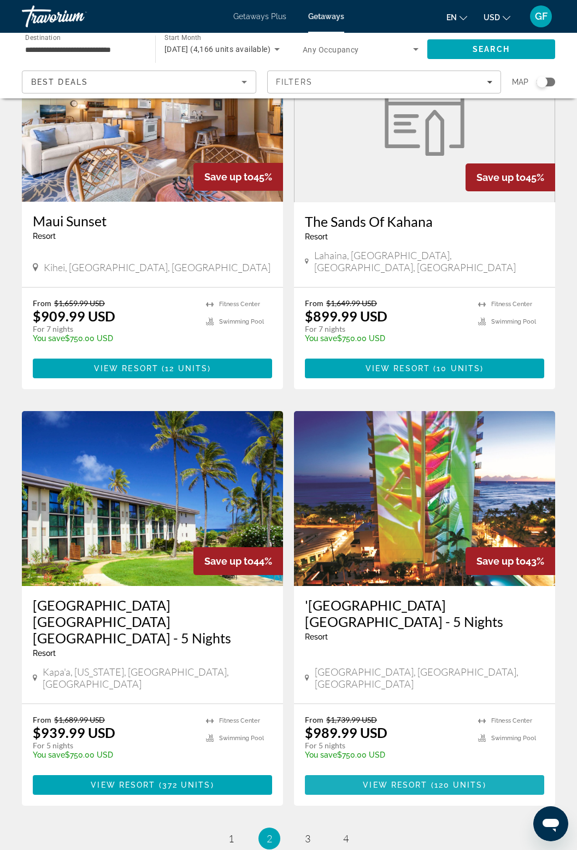
scroll to position [1694, 0]
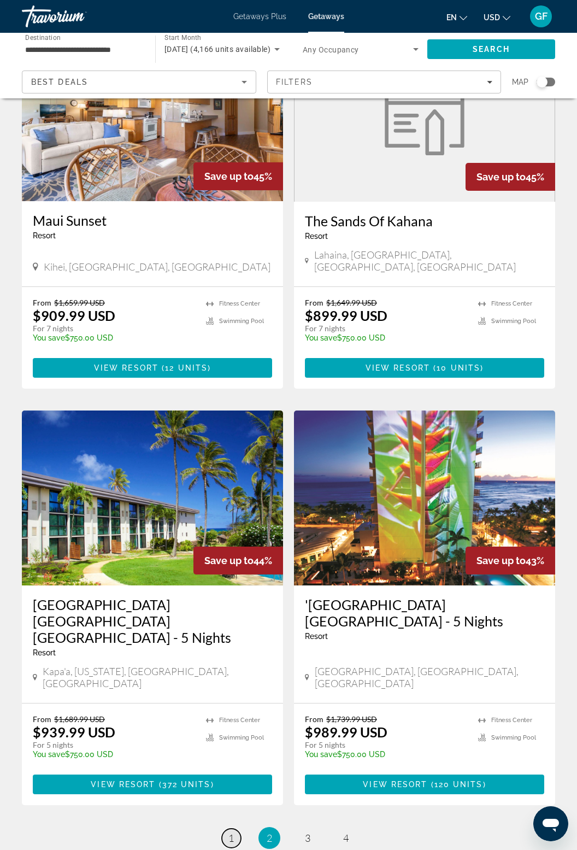
click at [228, 832] on span "1" at bounding box center [230, 838] width 5 height 12
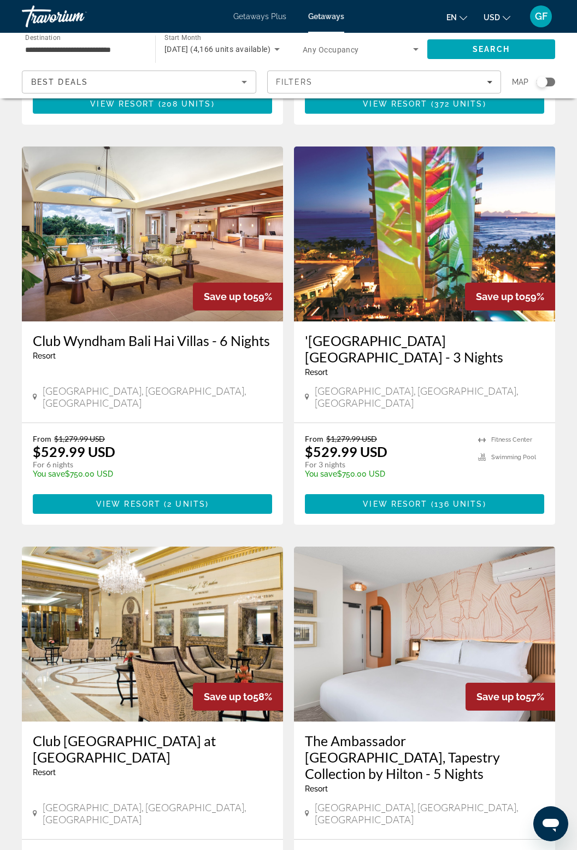
scroll to position [842, 0]
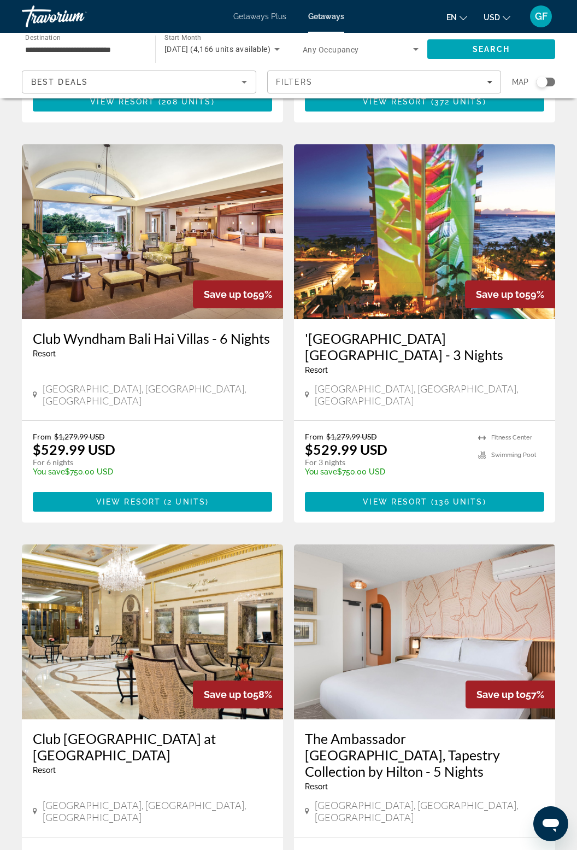
click at [200, 572] on img "Main content" at bounding box center [152, 631] width 261 height 175
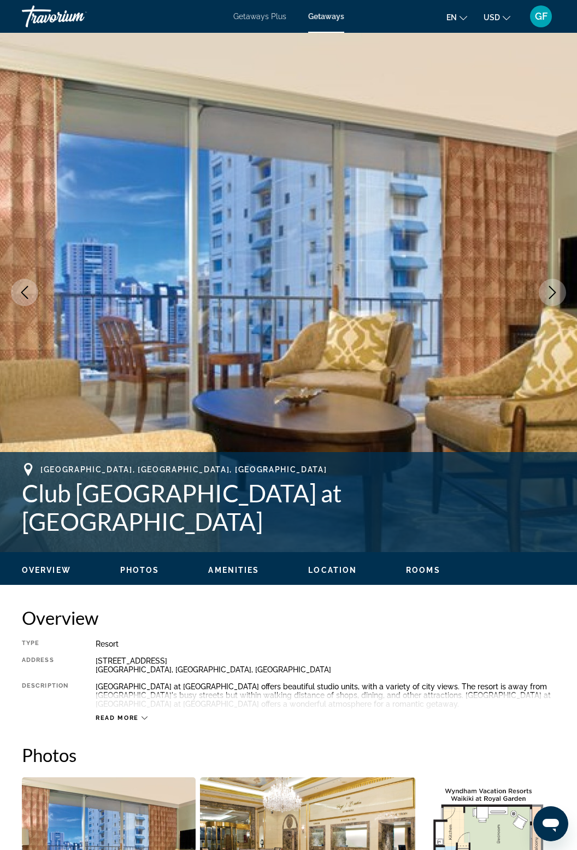
click at [138, 714] on span "Read more" at bounding box center [117, 717] width 43 height 7
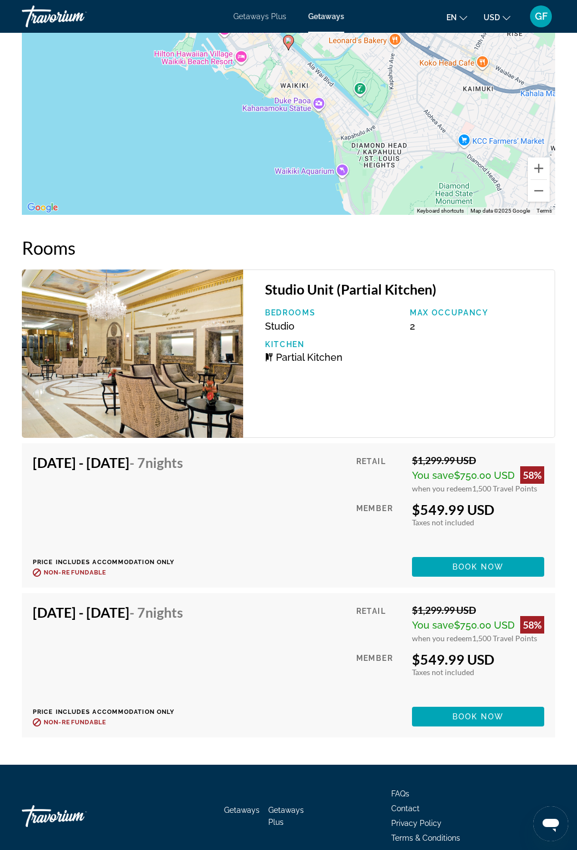
scroll to position [2119, 0]
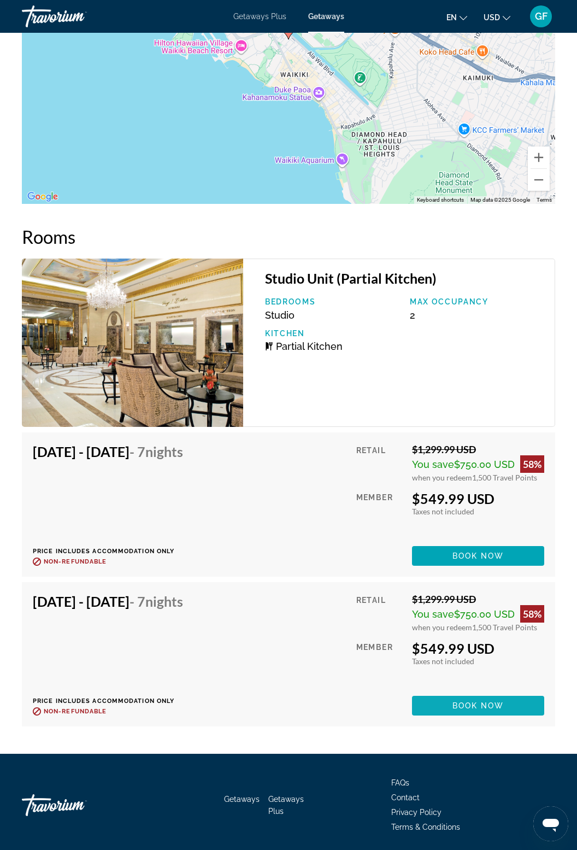
click at [501, 692] on span "Main content" at bounding box center [478, 705] width 132 height 26
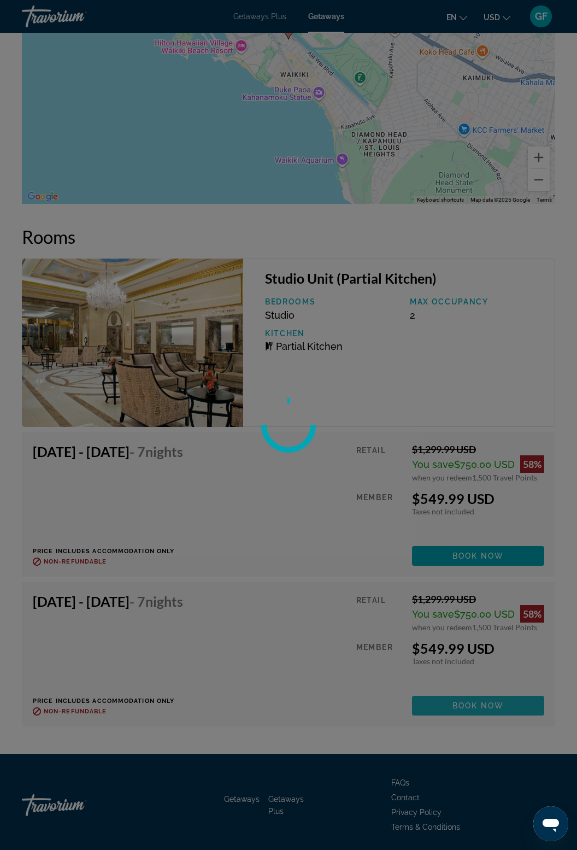
click at [500, 707] on div at bounding box center [288, 425] width 577 height 850
